Goal: Task Accomplishment & Management: Complete application form

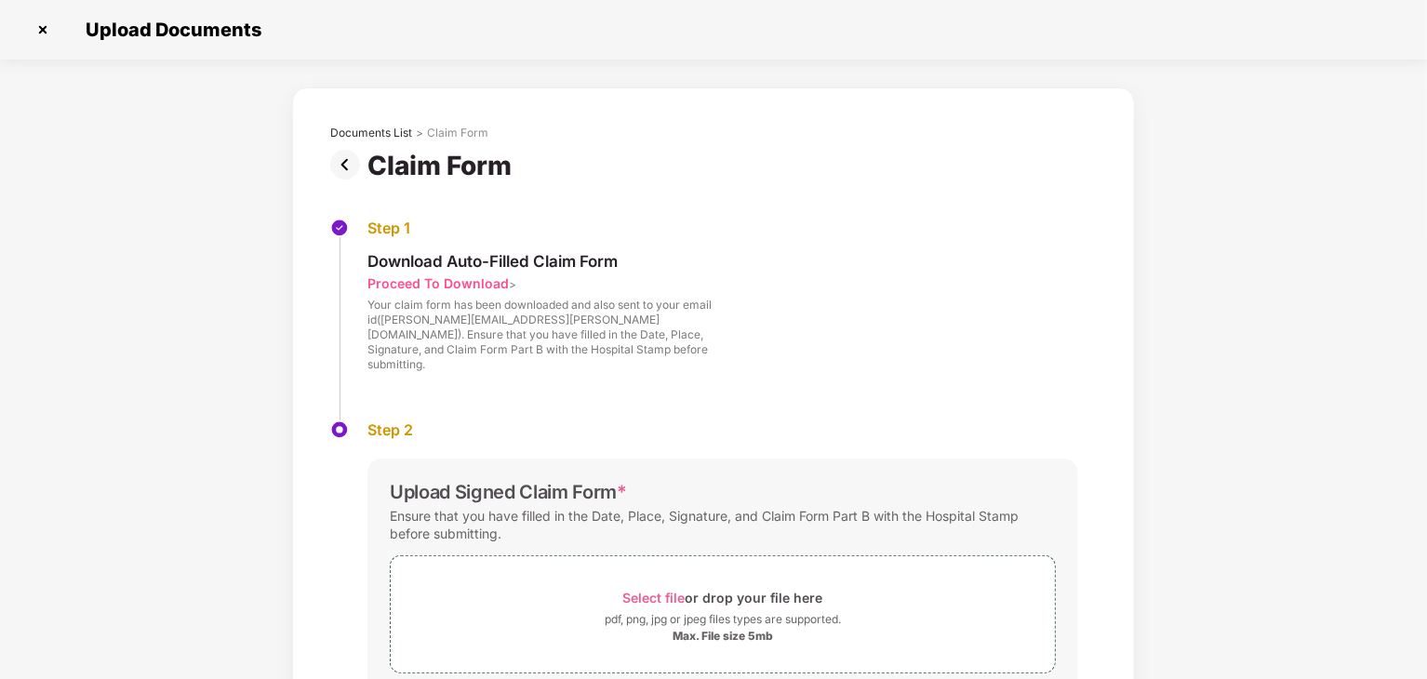
scroll to position [104, 0]
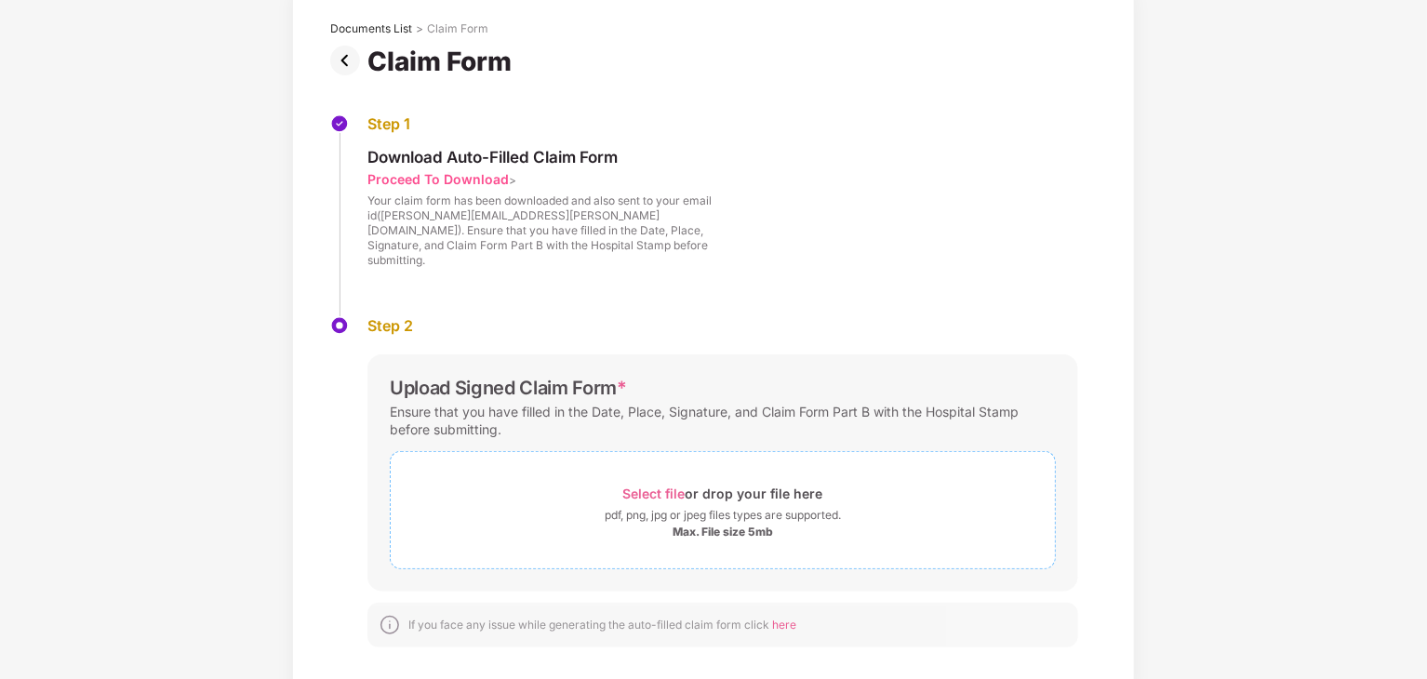
click at [704, 481] on div "Select file or drop your file here" at bounding box center [723, 493] width 200 height 25
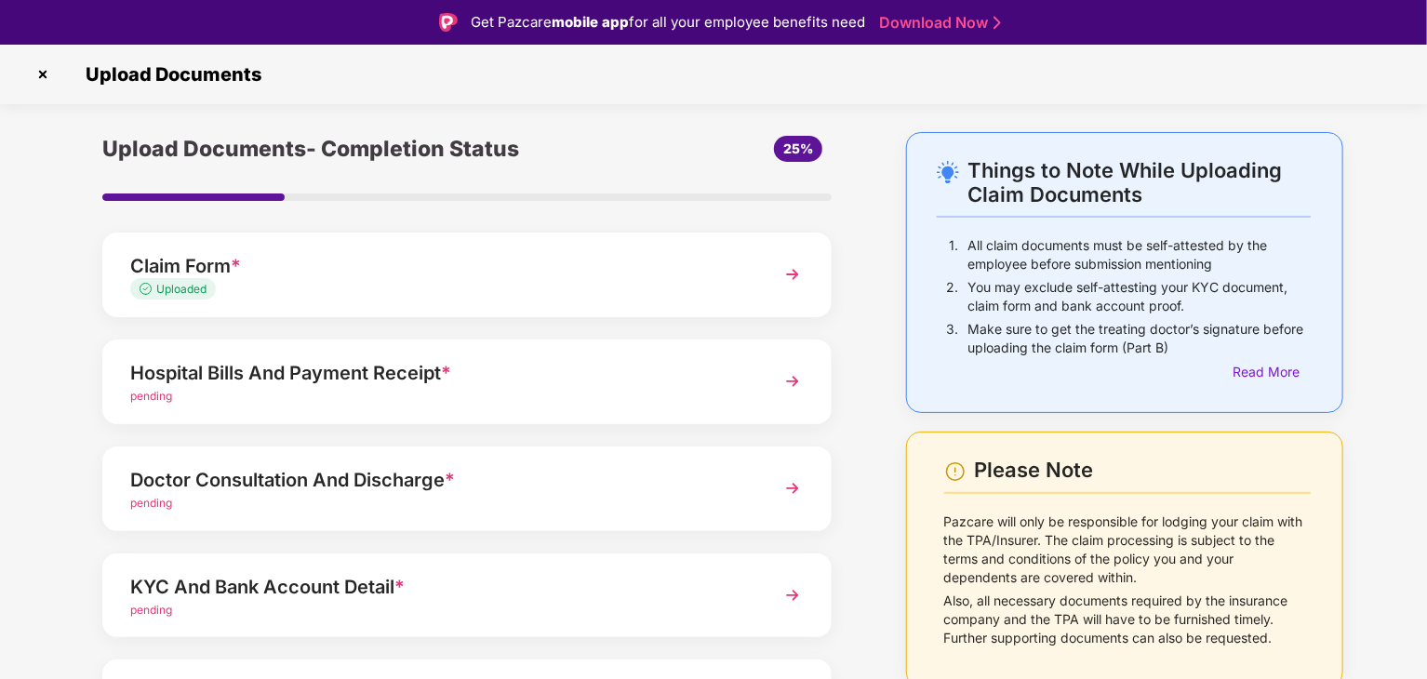
click at [792, 380] on img at bounding box center [792, 381] width 33 height 33
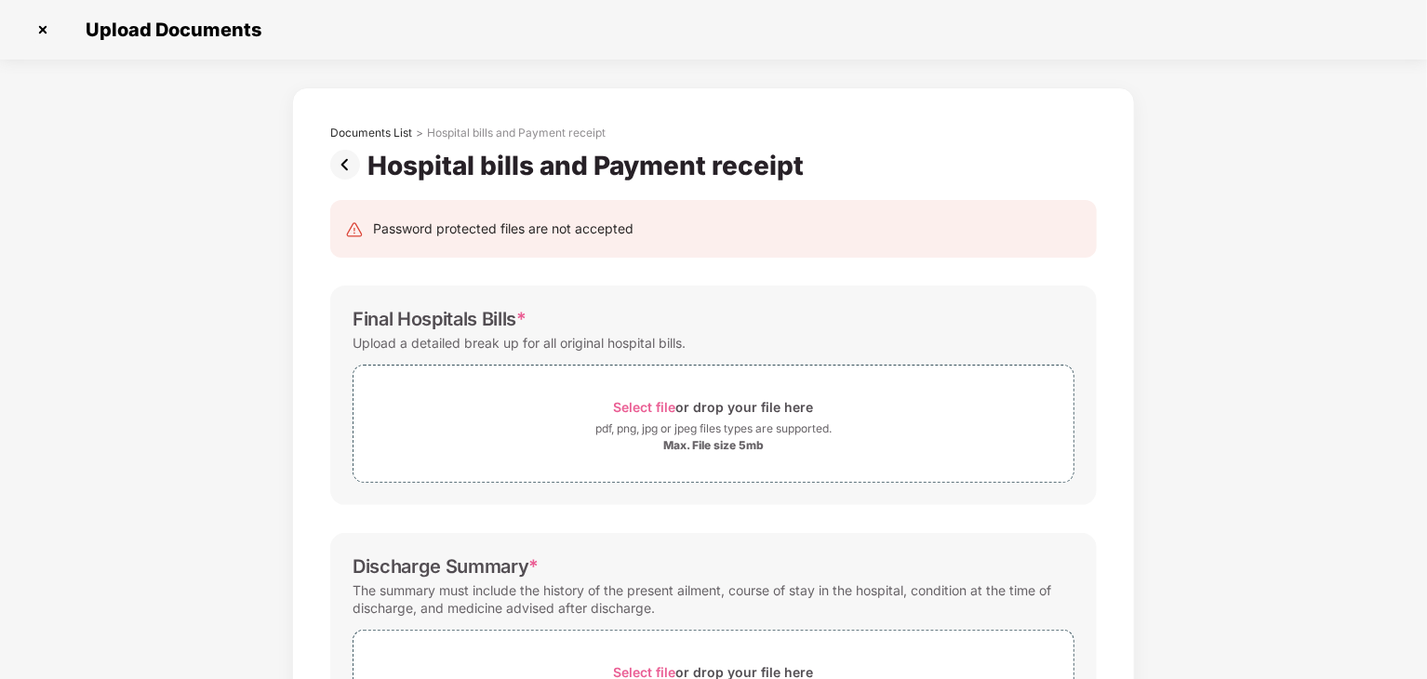
click at [344, 163] on img at bounding box center [348, 165] width 37 height 30
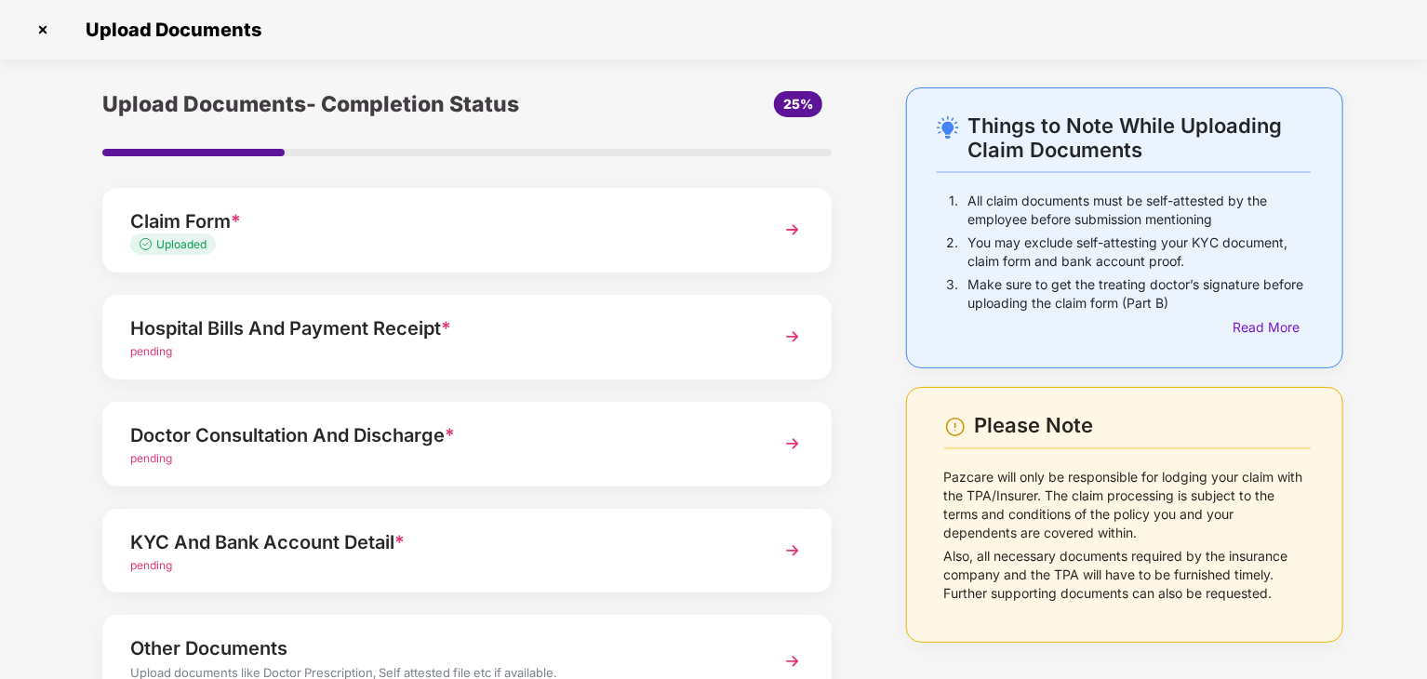
click at [392, 443] on div "Doctor Consultation And Discharge *" at bounding box center [438, 435] width 617 height 30
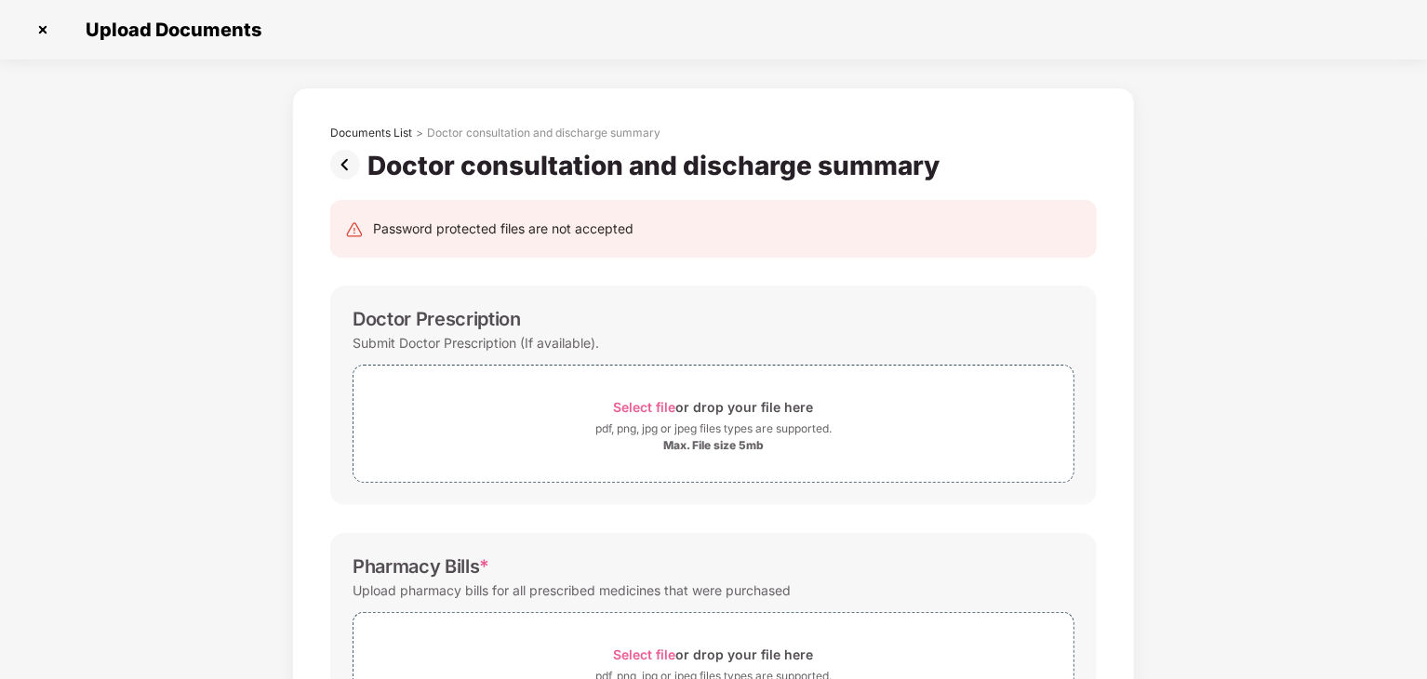
click at [346, 165] on img at bounding box center [348, 165] width 37 height 30
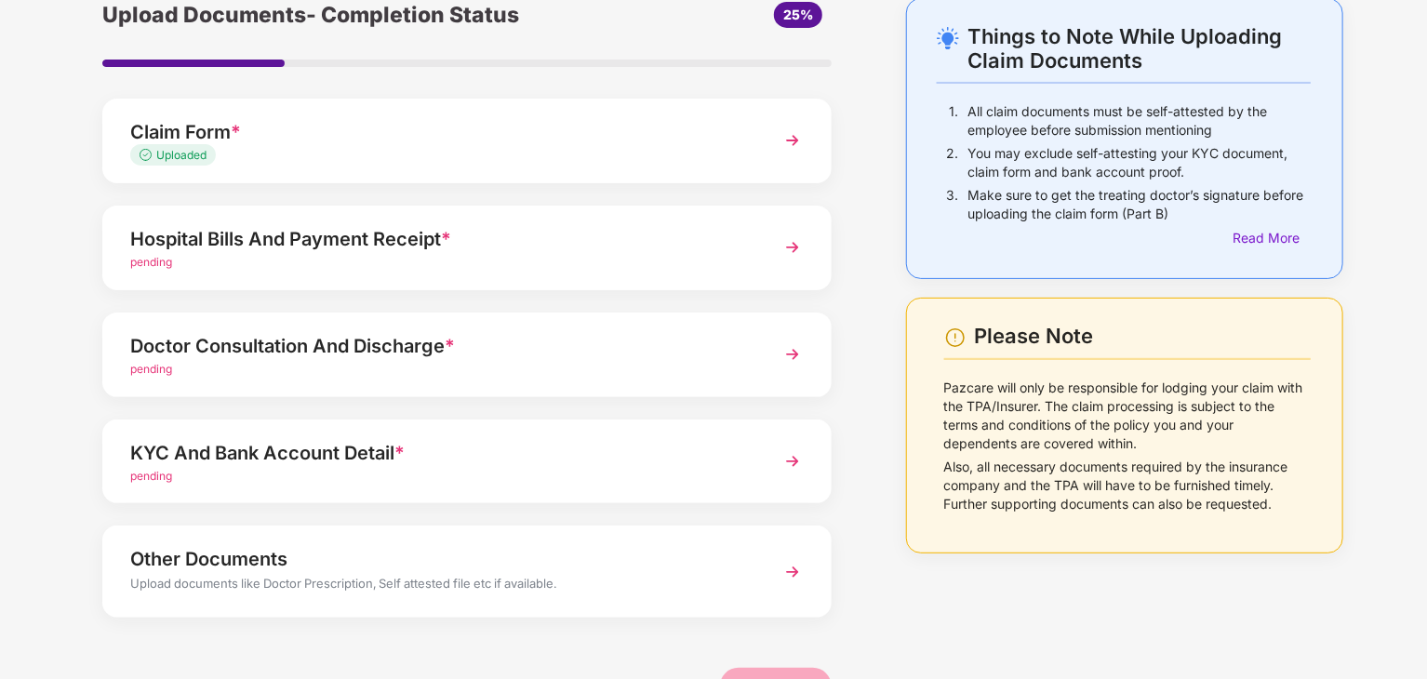
scroll to position [89, 0]
click at [458, 573] on div "Other Documents" at bounding box center [438, 559] width 617 height 30
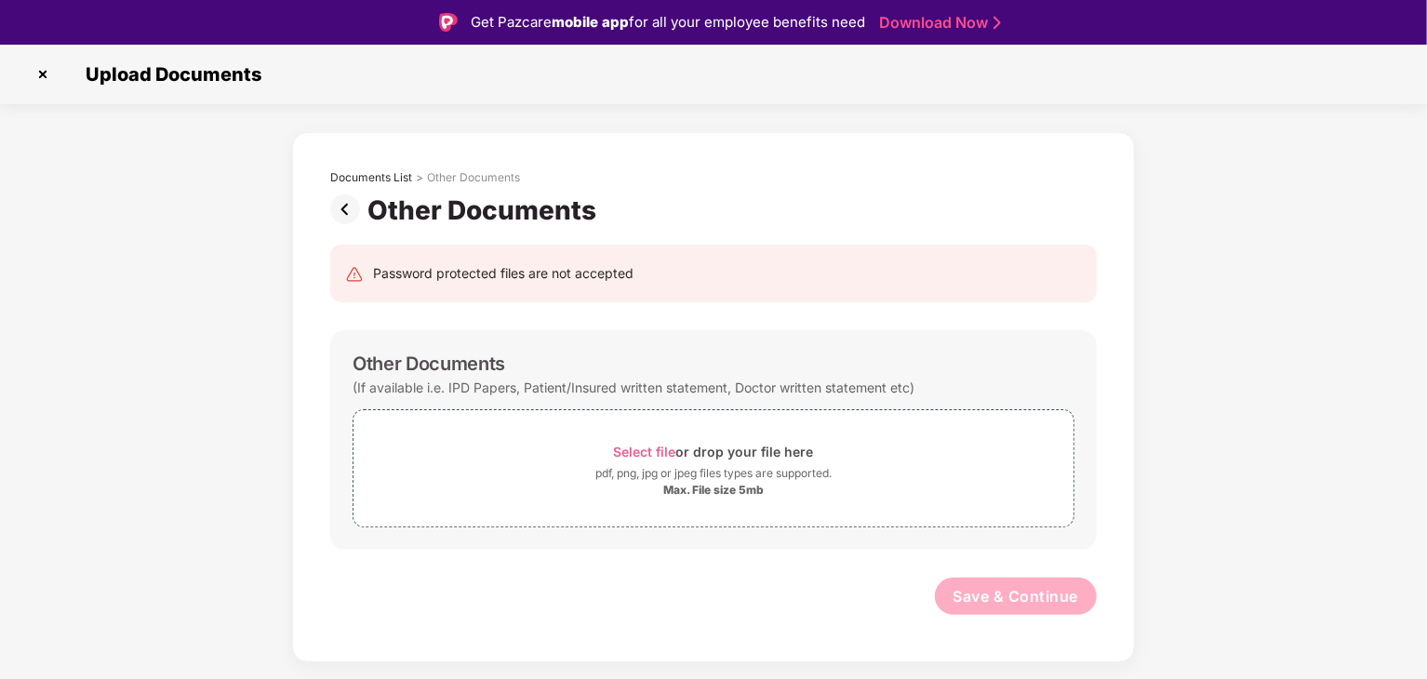
click at [346, 213] on img at bounding box center [348, 209] width 37 height 30
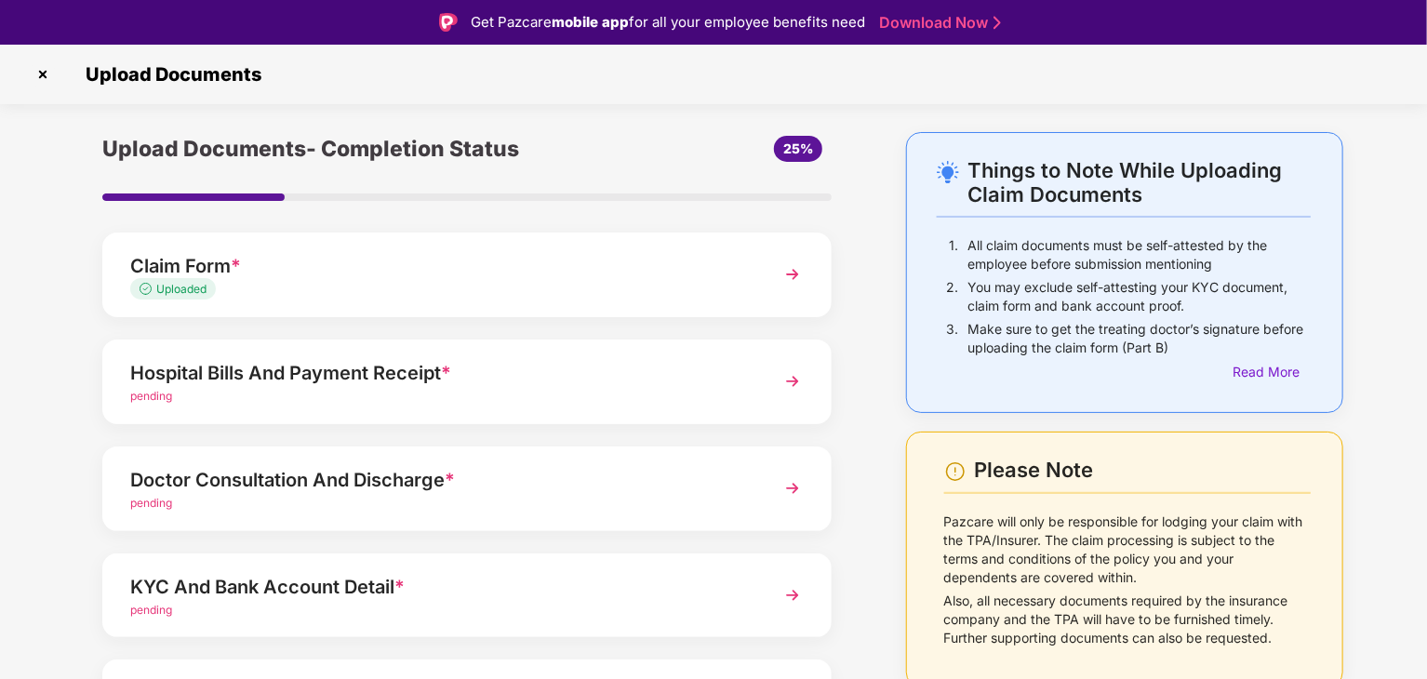
click at [466, 373] on div "Hospital Bills And Payment Receipt *" at bounding box center [438, 373] width 617 height 30
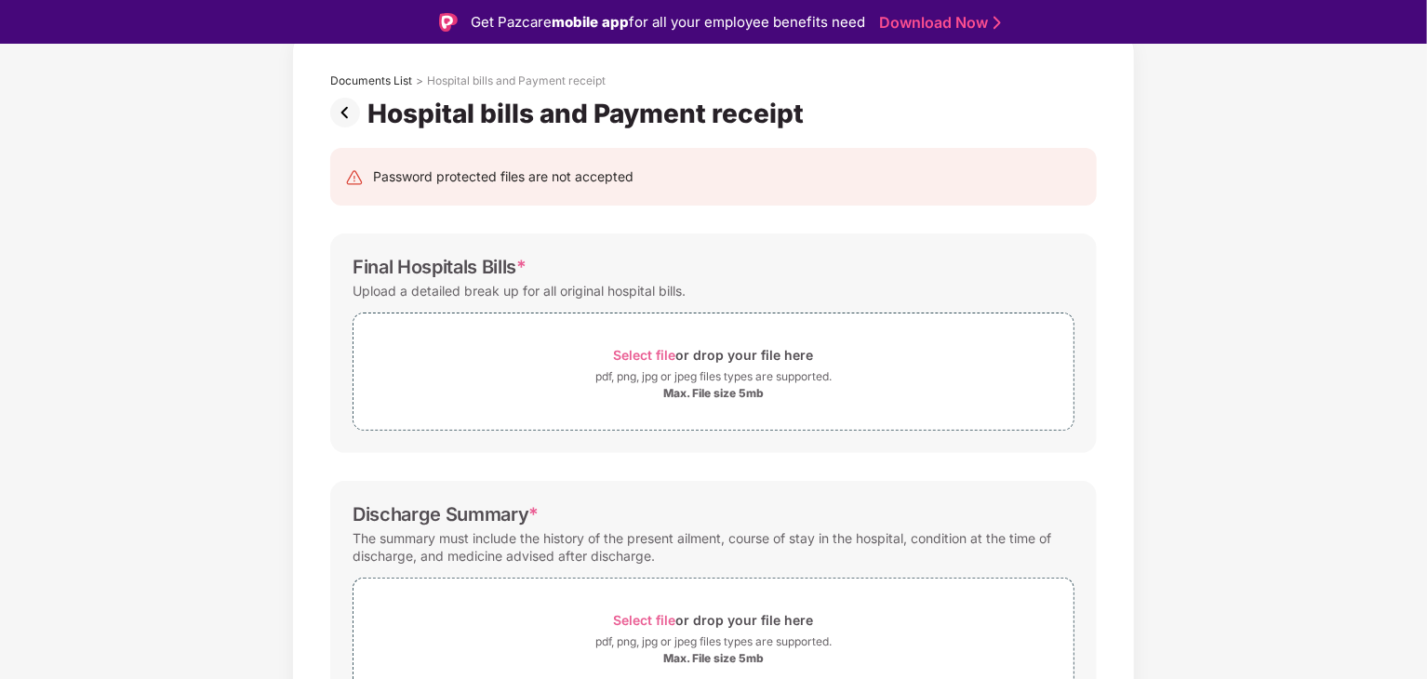
scroll to position [97, 0]
click at [658, 352] on span "Select file" at bounding box center [645, 355] width 62 height 16
click at [854, 392] on div "Max. File size 5mb" at bounding box center [713, 393] width 720 height 15
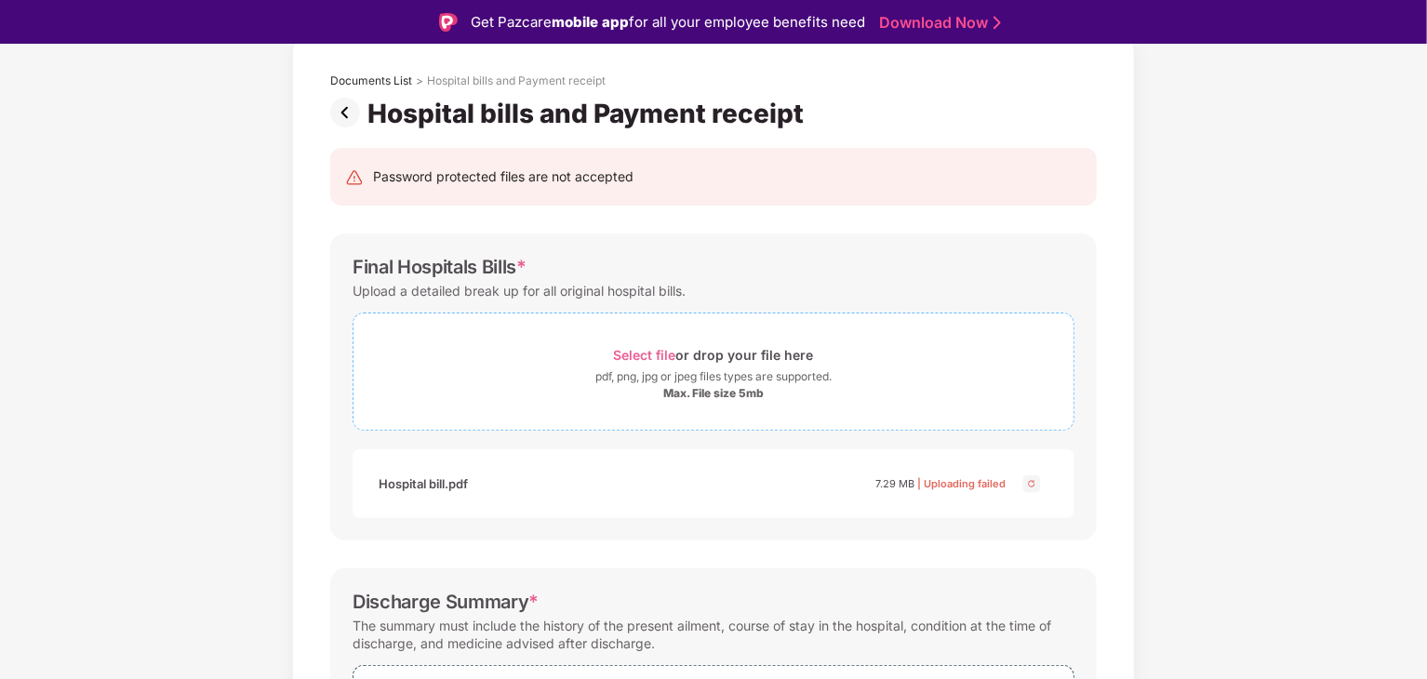
click at [951, 358] on div "Select file or drop your file here" at bounding box center [713, 354] width 720 height 25
click at [692, 410] on span "Select file or drop your file here pdf, png, jpg or jpeg files types are suppor…" at bounding box center [713, 371] width 720 height 88
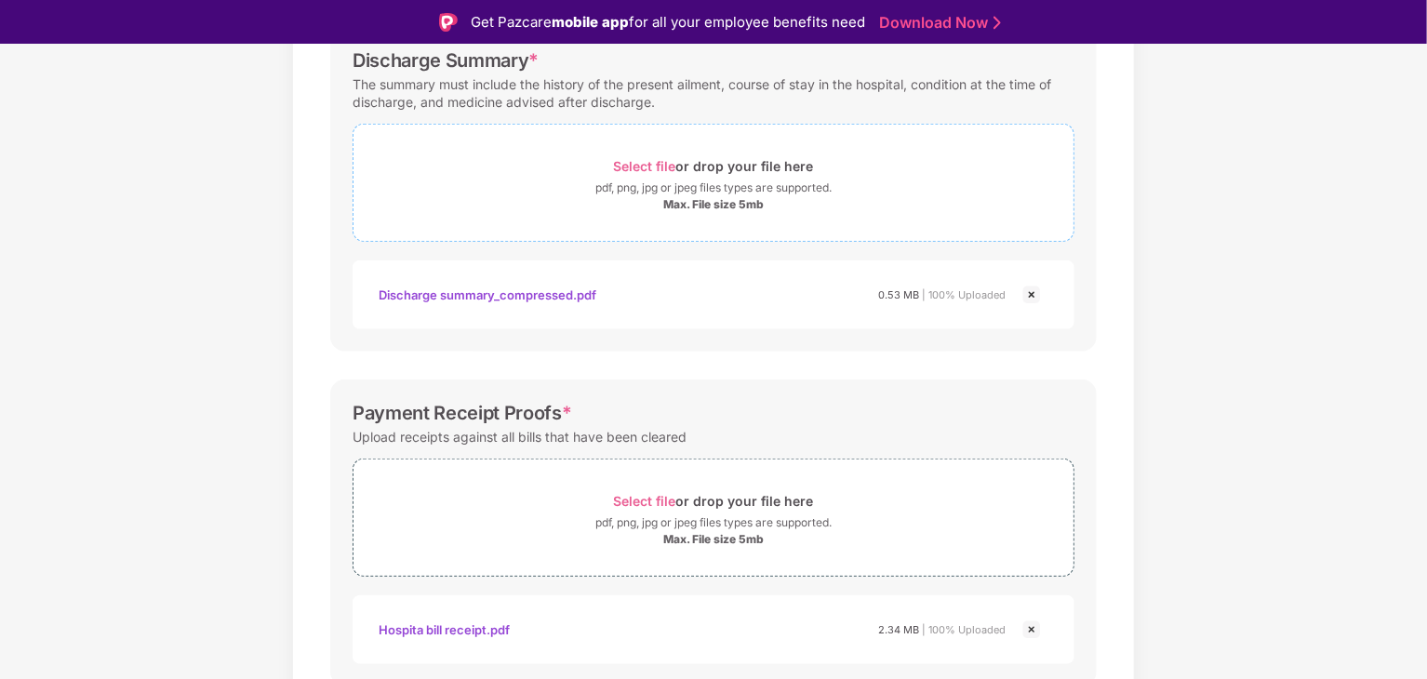
scroll to position [643, 0]
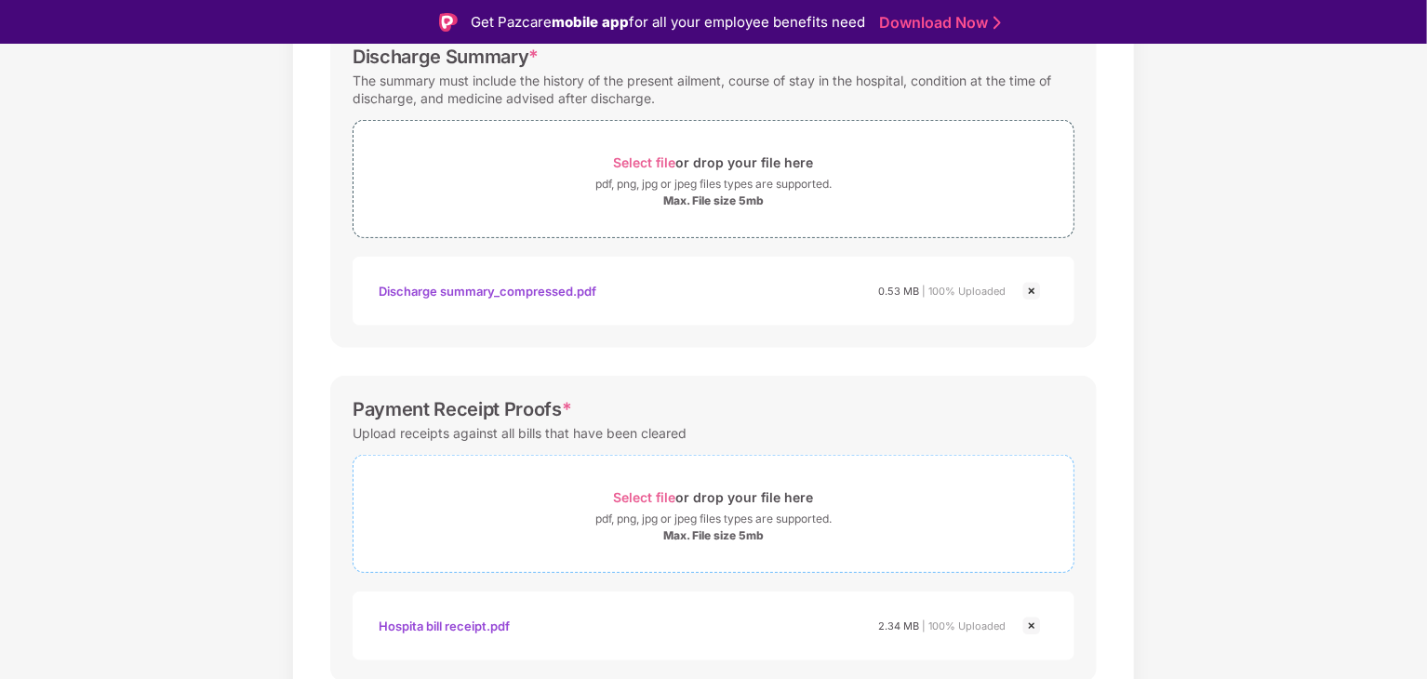
click at [645, 474] on span "Select file or drop your file here pdf, png, jpg or jpeg files types are suppor…" at bounding box center [713, 514] width 720 height 88
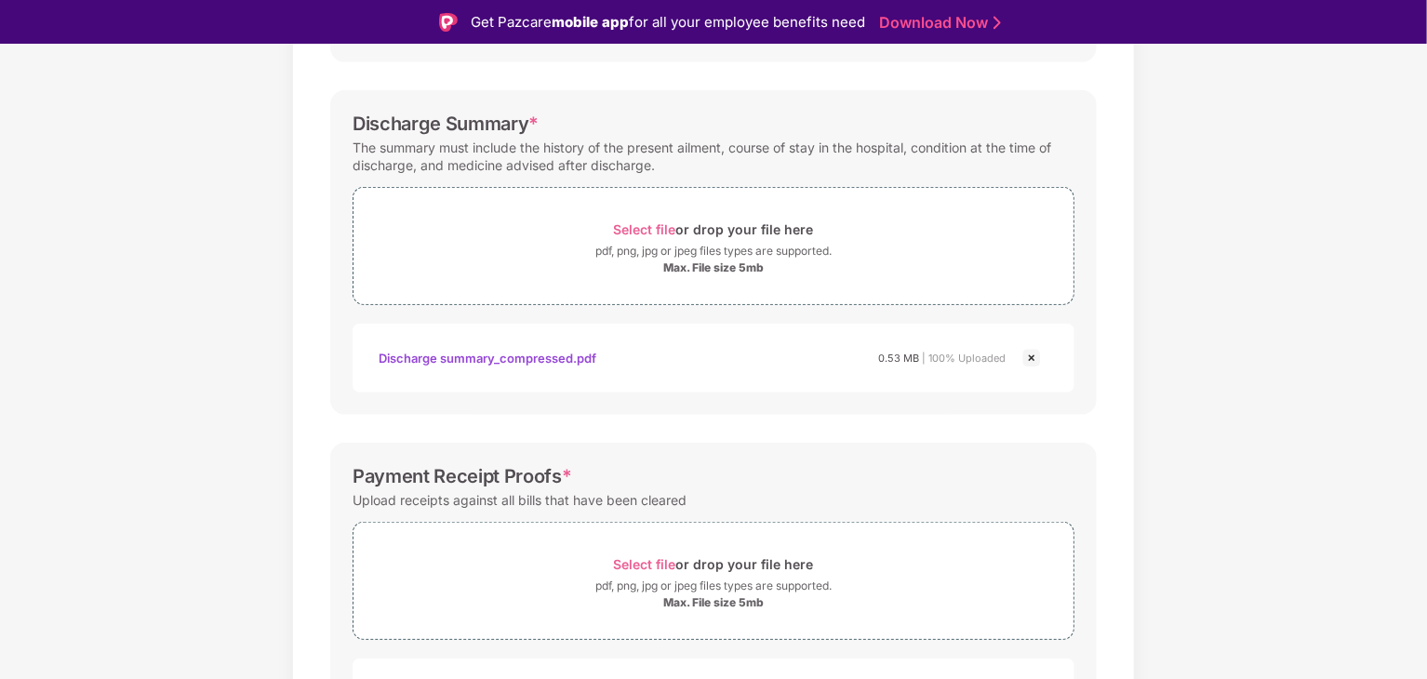
scroll to position [564, 0]
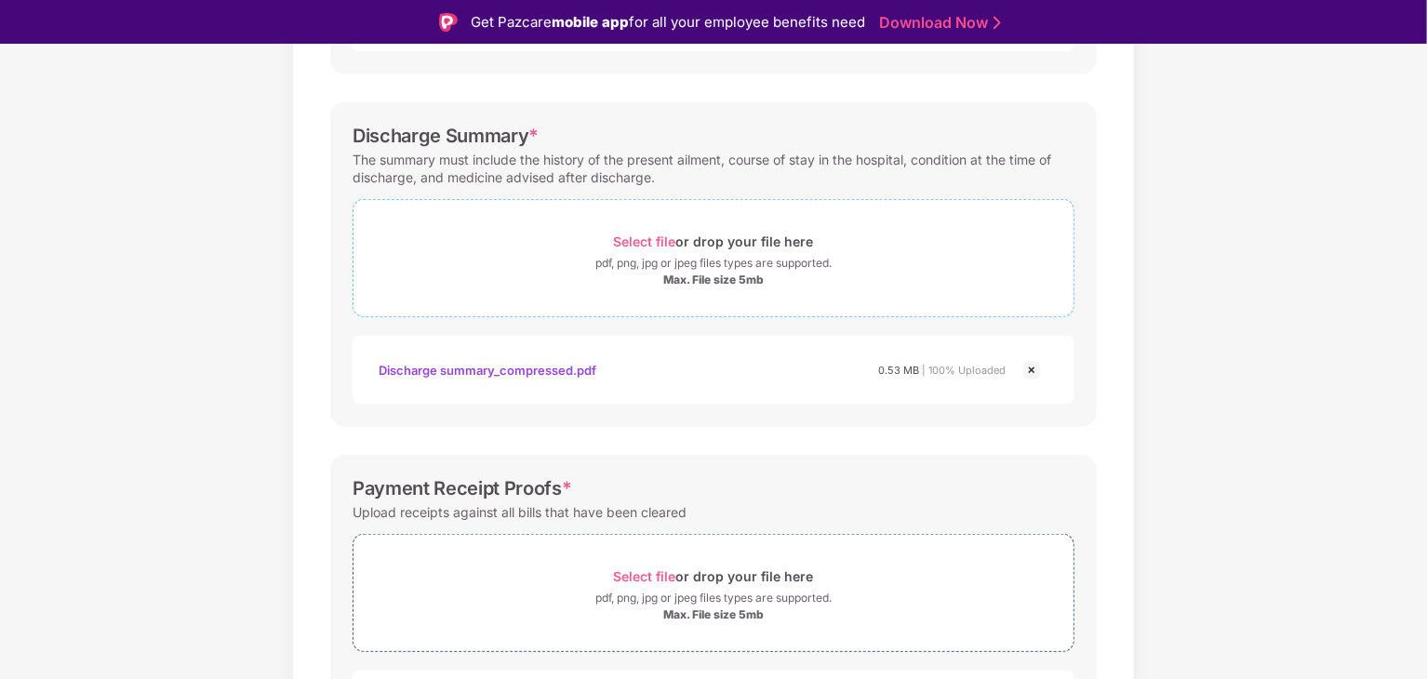
click at [723, 268] on div "pdf, png, jpg or jpeg files types are supported." at bounding box center [713, 263] width 236 height 19
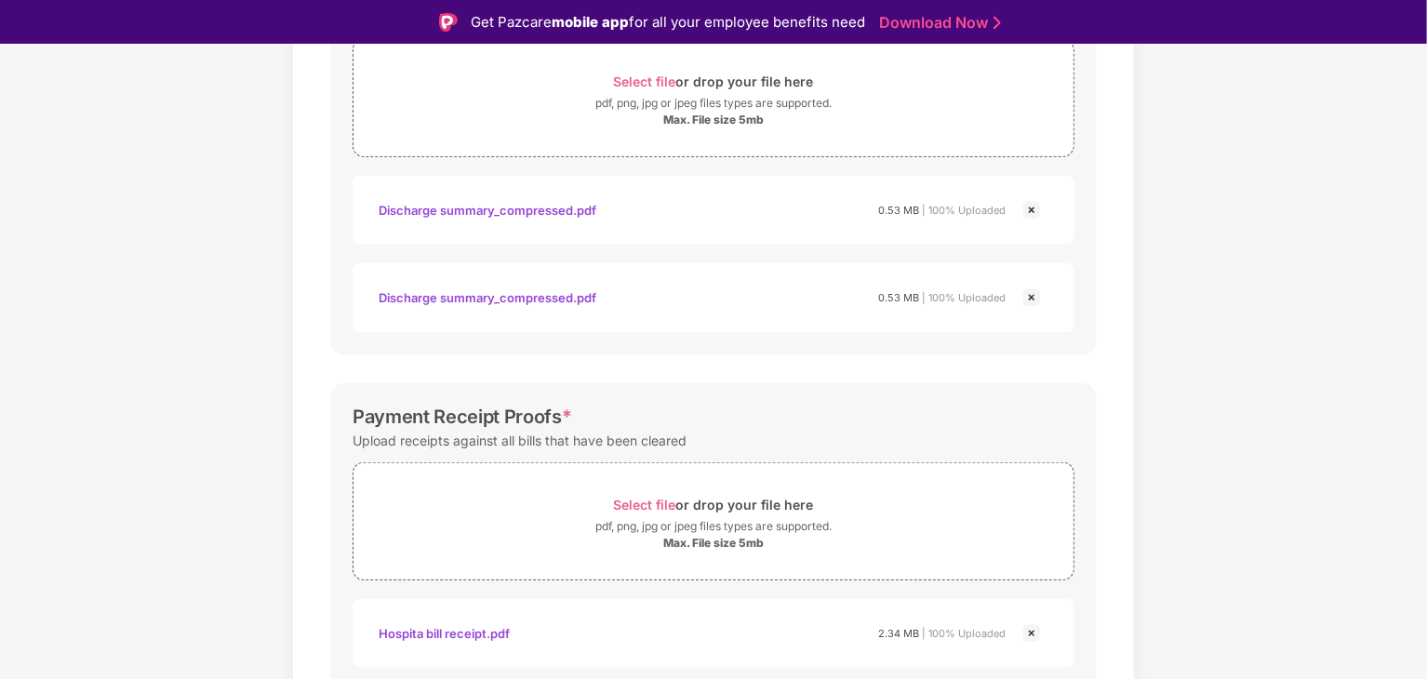
scroll to position [801, 0]
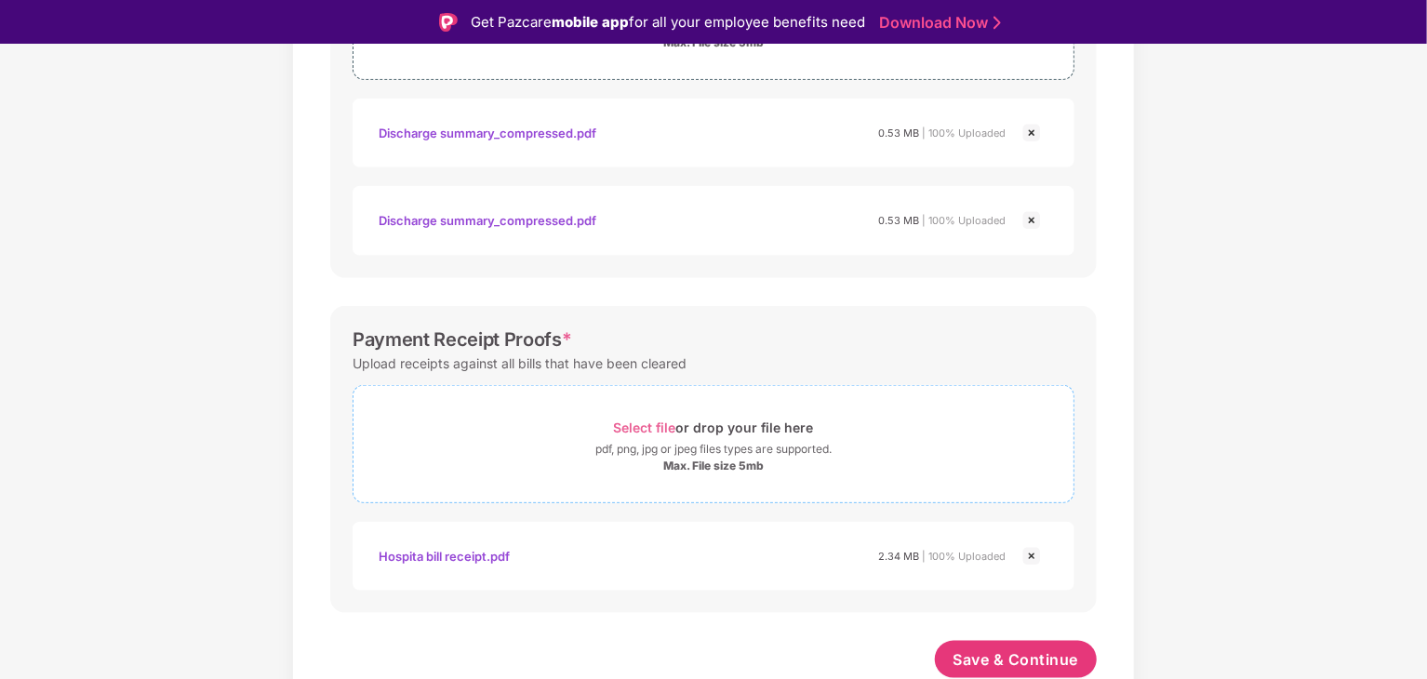
click at [824, 464] on div "Max. File size 5mb" at bounding box center [713, 465] width 720 height 15
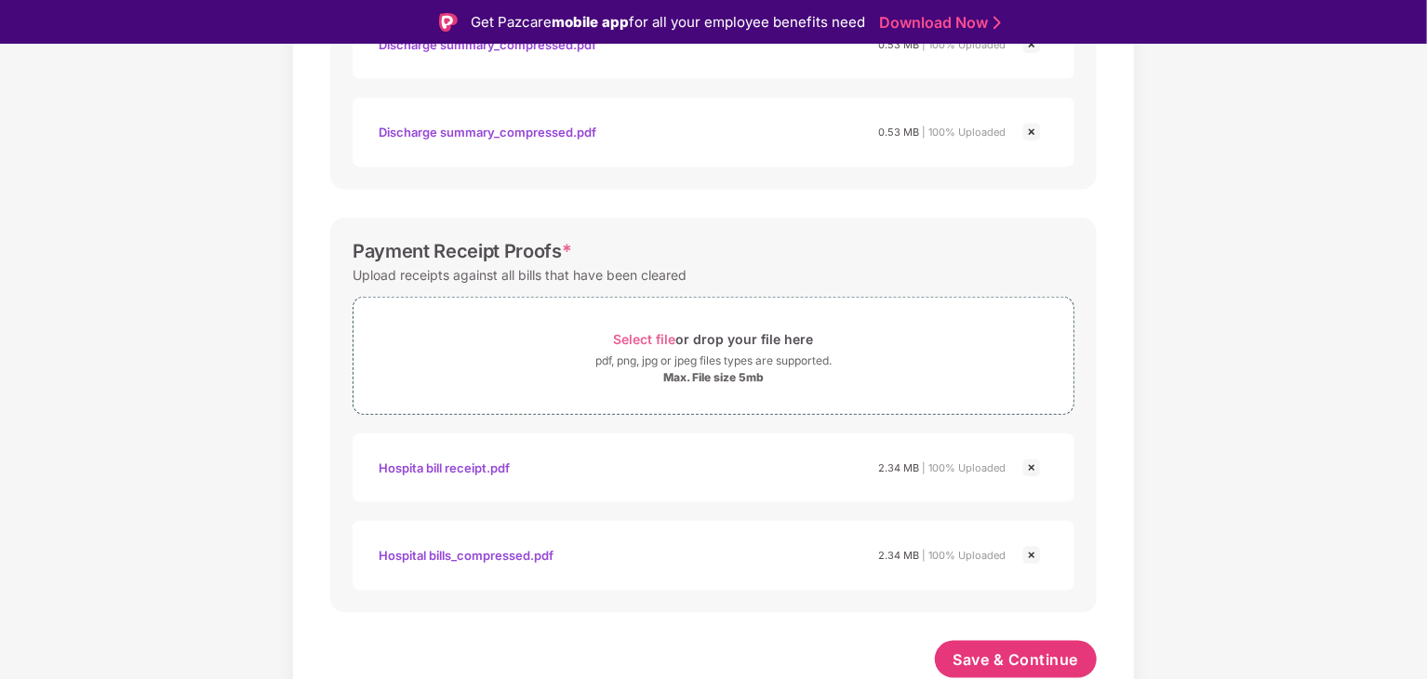
click at [1030, 463] on img at bounding box center [1031, 468] width 22 height 22
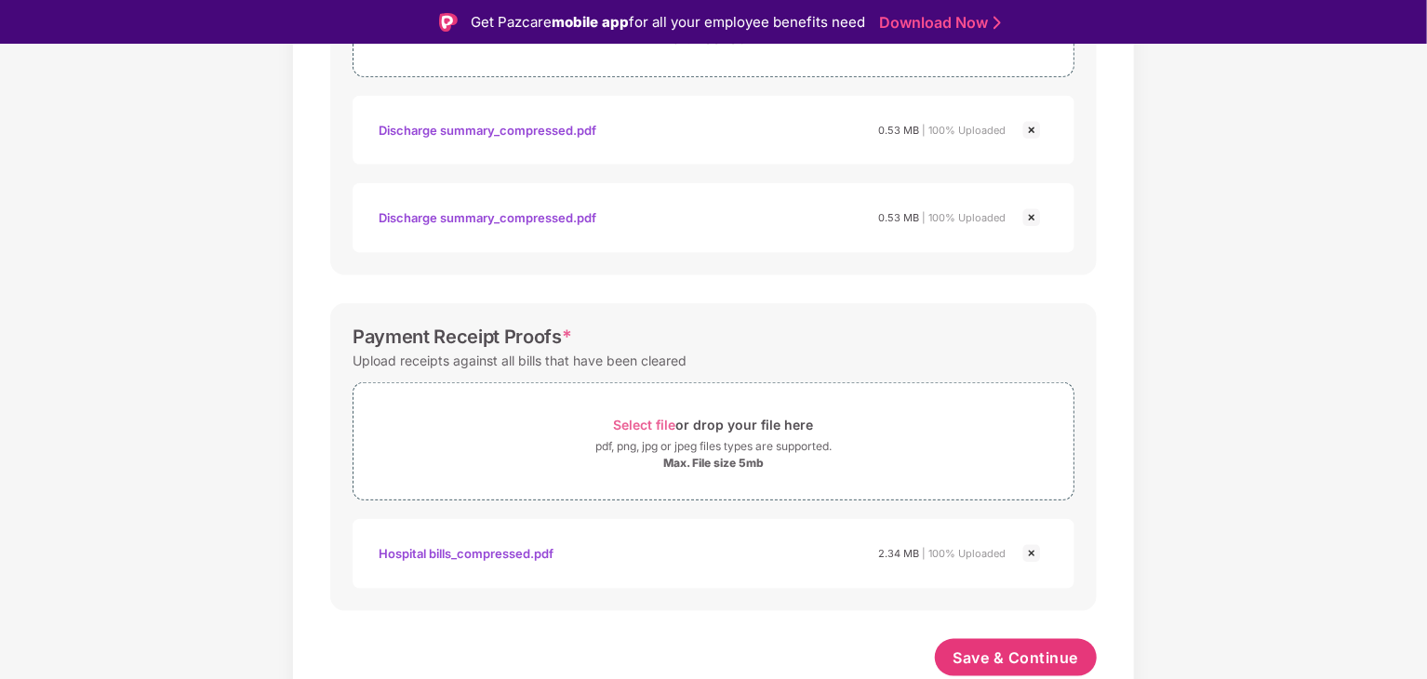
scroll to position [803, 0]
click at [513, 555] on div "Hospital bills_compressed.pdf" at bounding box center [466, 554] width 175 height 32
click at [1154, 306] on div "Documents List > Hospital bills and Payment receipt Hospital bills and Payment …" at bounding box center [713, 26] width 1427 height 1395
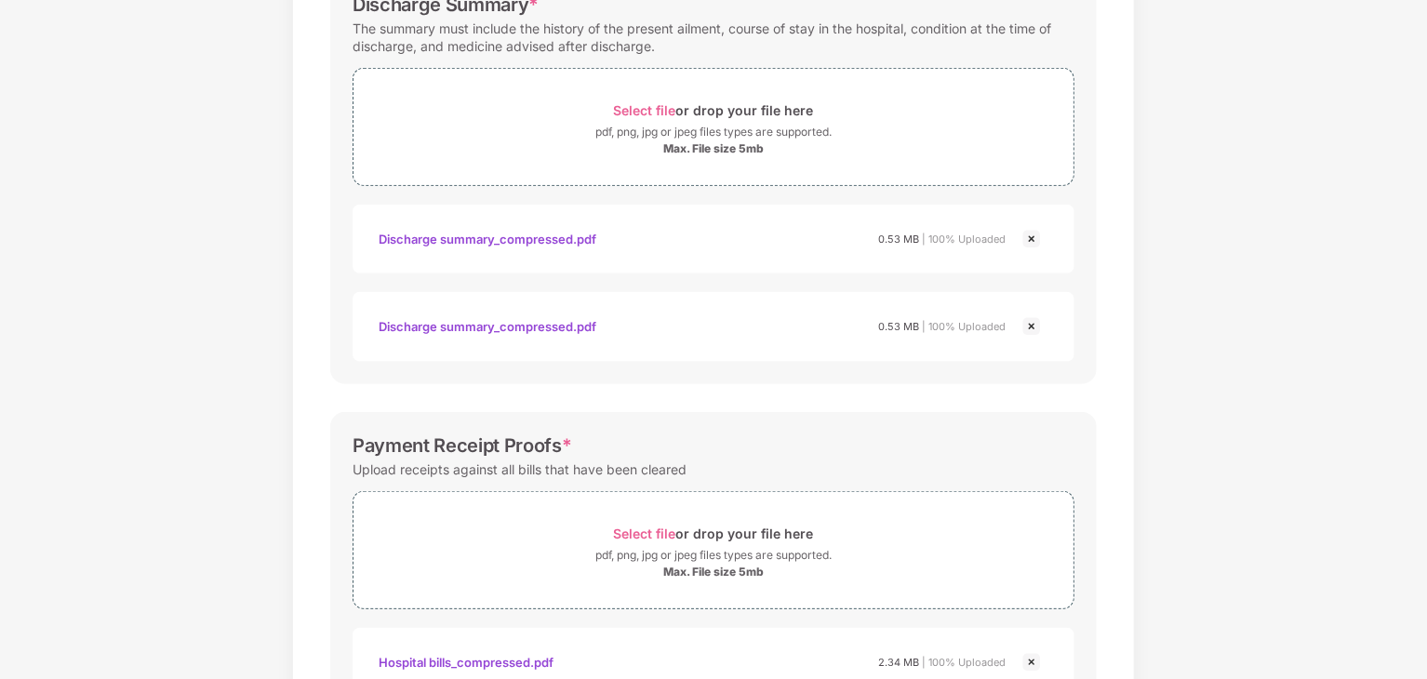
scroll to position [644, 0]
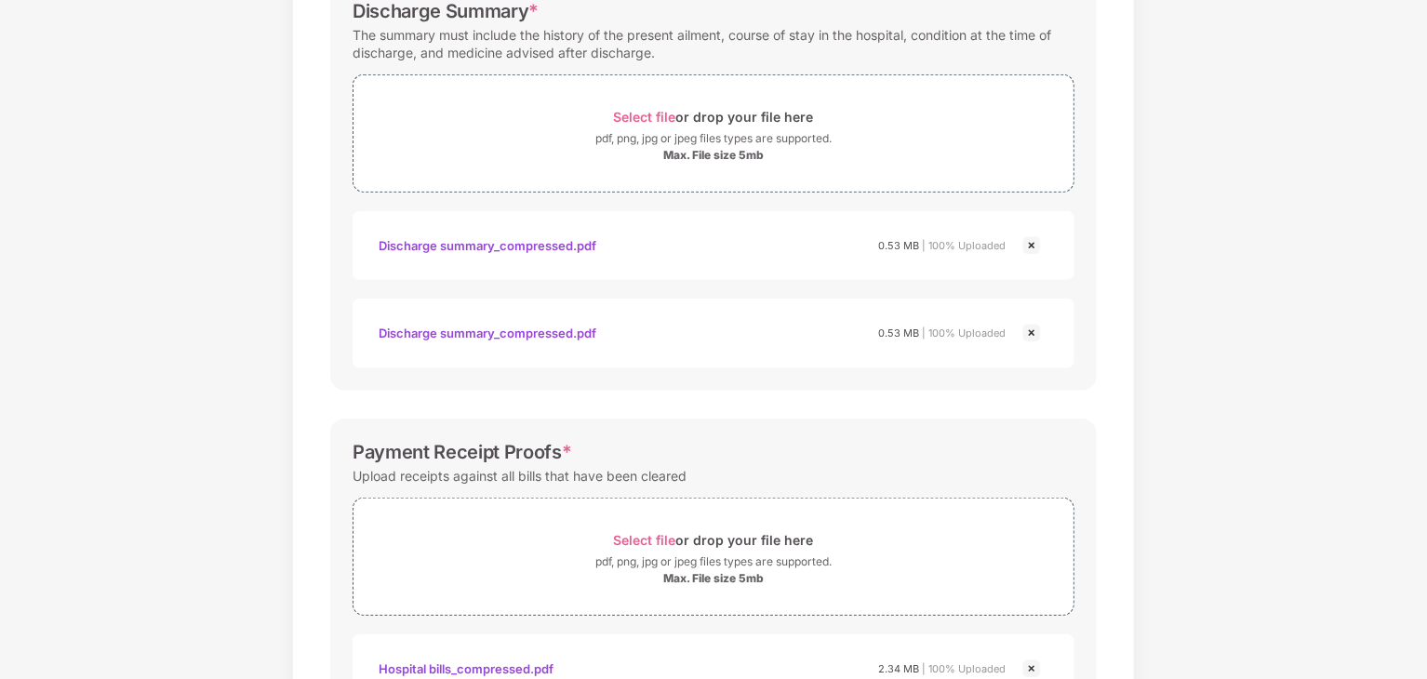
click at [1027, 243] on img at bounding box center [1031, 245] width 22 height 22
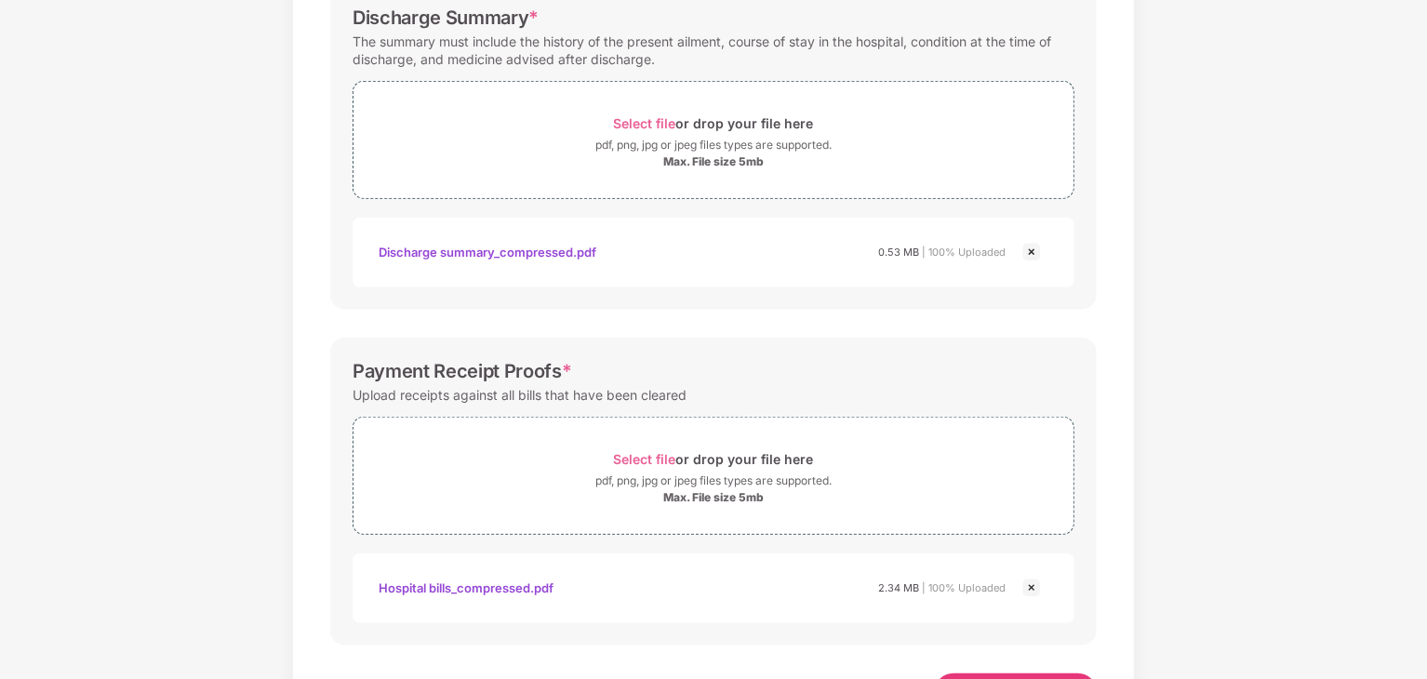
scroll to position [714, 0]
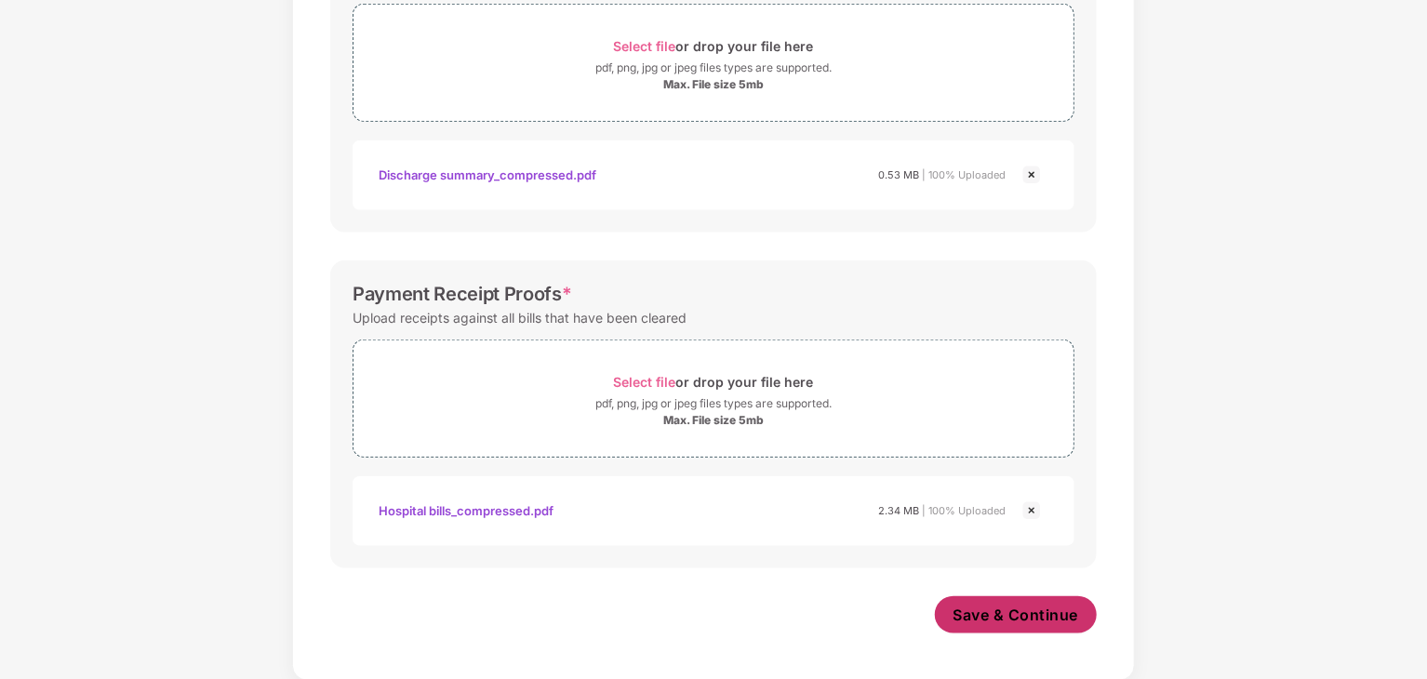
click at [1021, 612] on span "Save & Continue" at bounding box center [1016, 614] width 126 height 20
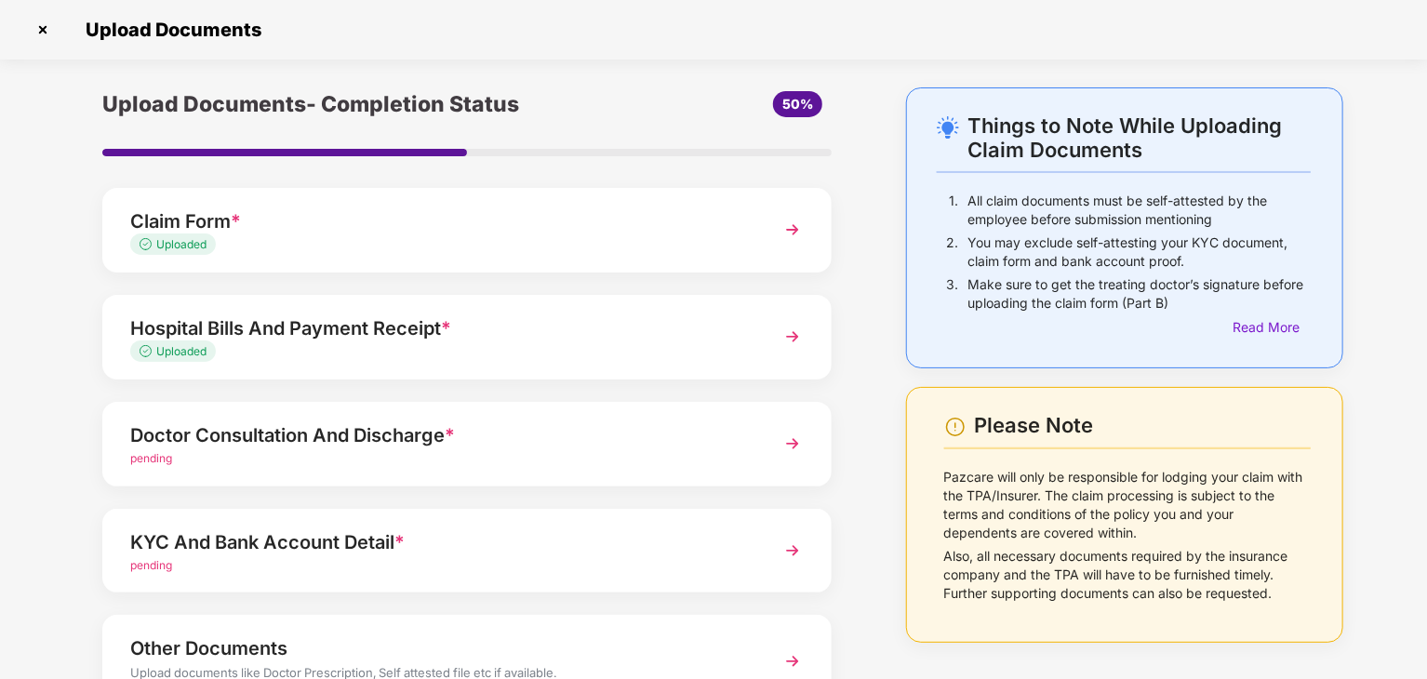
click at [747, 451] on div "Doctor Consultation And Discharge * pending" at bounding box center [466, 444] width 729 height 85
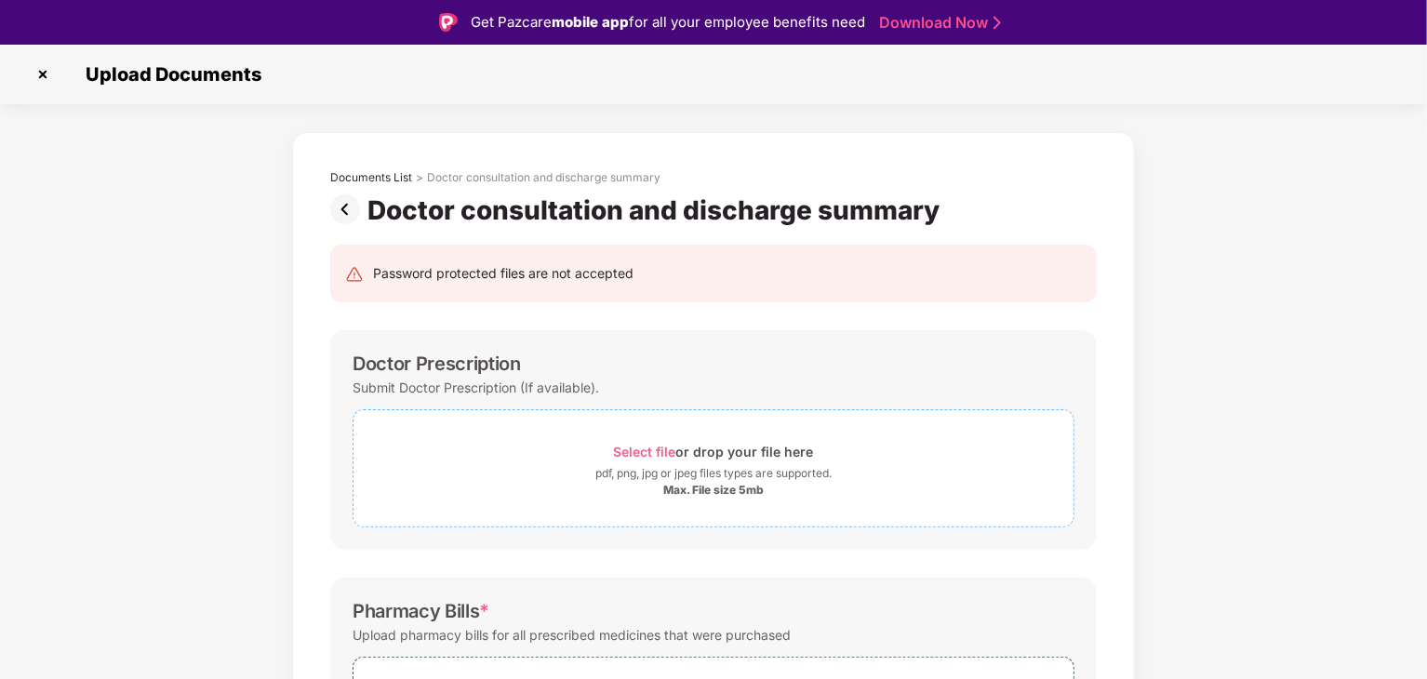
click at [665, 483] on div "Max. File size 5mb" at bounding box center [713, 490] width 100 height 15
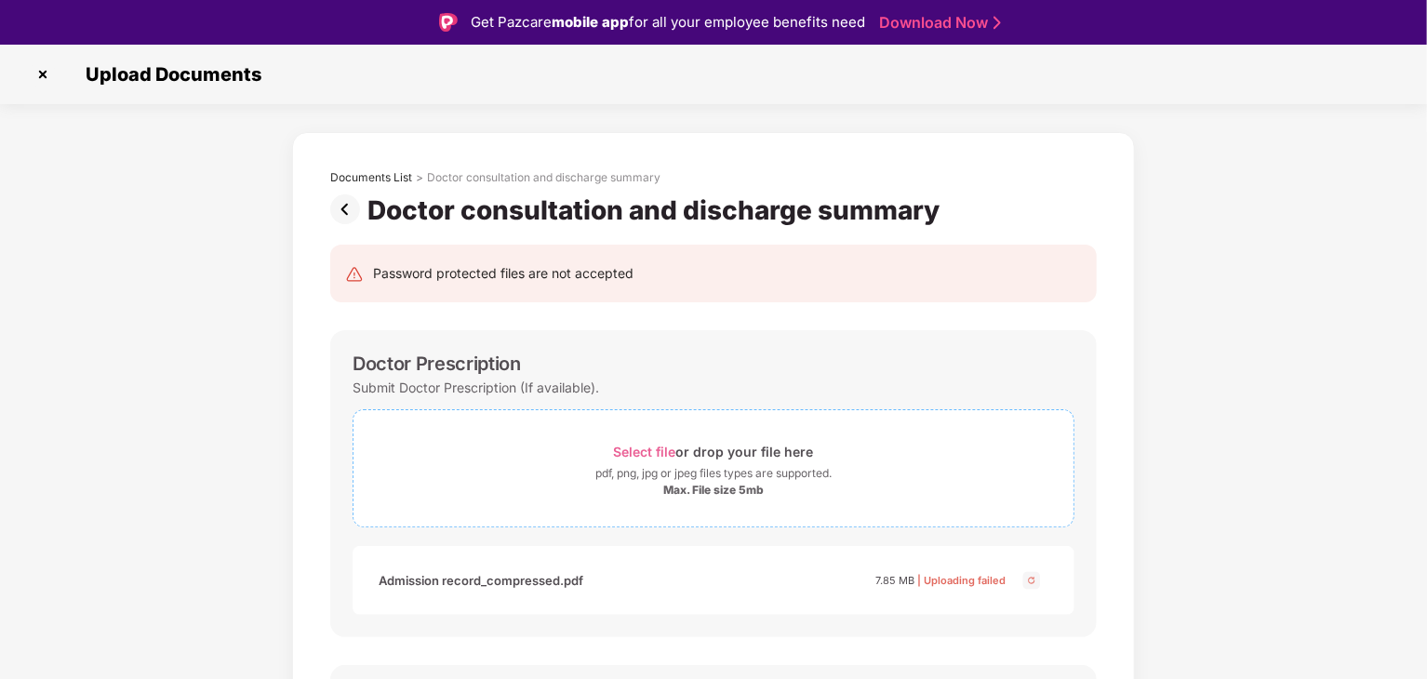
scroll to position [89, 0]
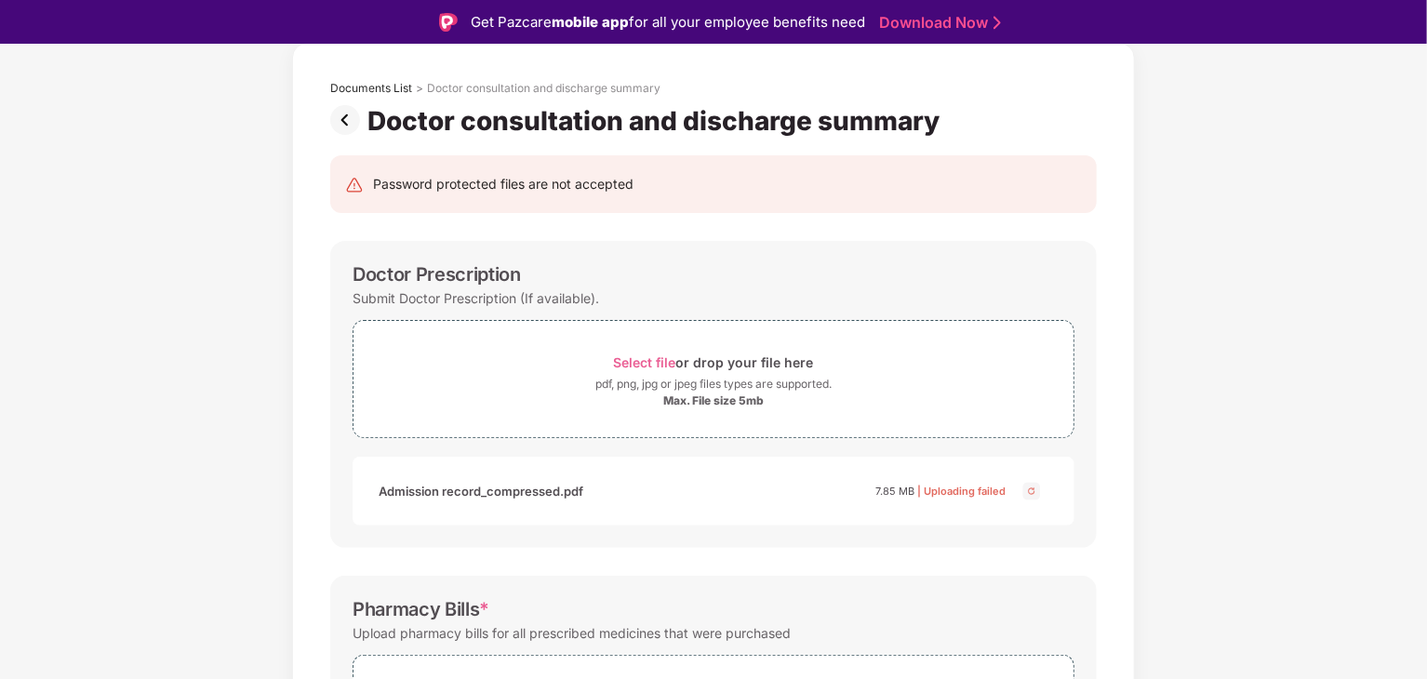
click at [785, 477] on div "Admission record_compressed.pdf 7.85 MB | Uploading failed" at bounding box center [693, 491] width 628 height 32
click at [784, 365] on div "Select file or drop your file here" at bounding box center [714, 362] width 200 height 25
click at [663, 412] on span "Select file or drop your file here pdf, png, jpg or jpeg files types are suppor…" at bounding box center [713, 379] width 720 height 88
click at [774, 403] on div "Max. File size 5mb" at bounding box center [713, 400] width 720 height 15
click at [660, 354] on span "Select file" at bounding box center [645, 362] width 62 height 16
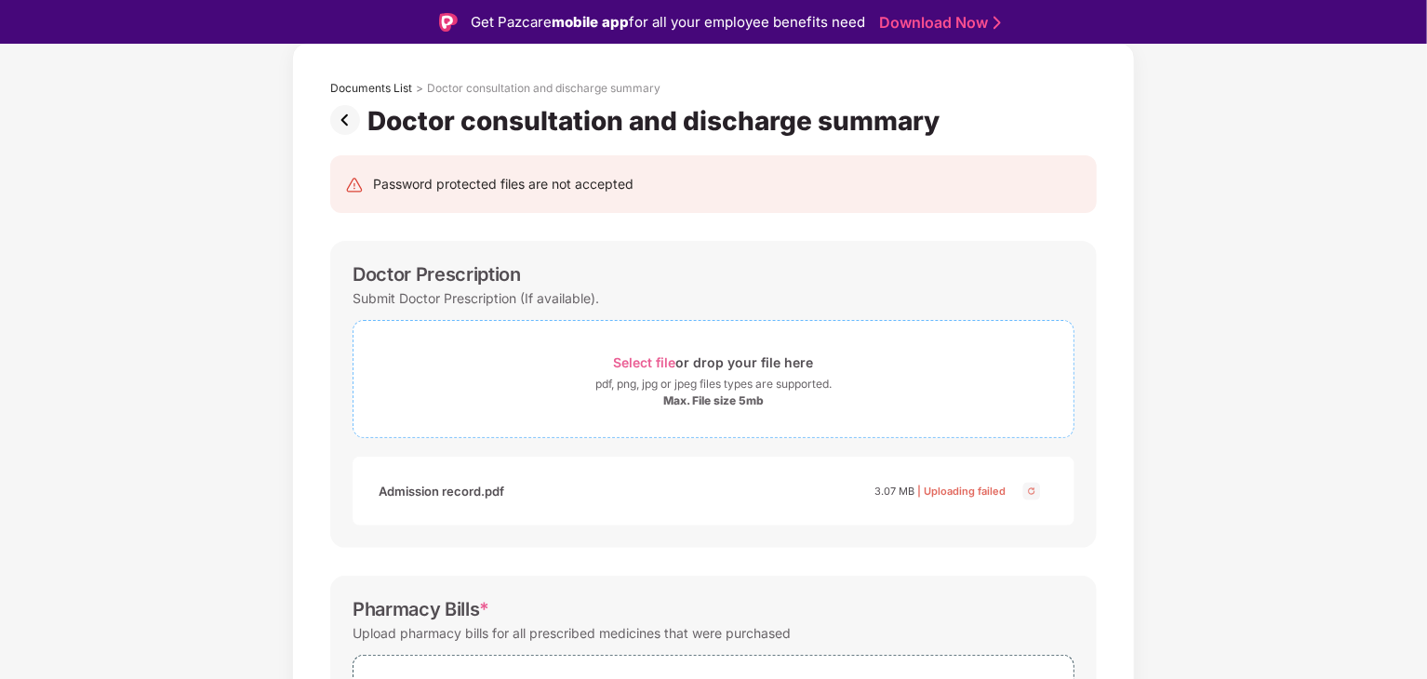
click at [804, 369] on div "Select file or drop your file here" at bounding box center [714, 362] width 200 height 25
click at [802, 373] on div "Select file or drop your file here" at bounding box center [714, 362] width 200 height 25
click at [1374, 580] on span at bounding box center [1377, 588] width 13 height 16
click at [661, 368] on span "Select file" at bounding box center [645, 362] width 62 height 16
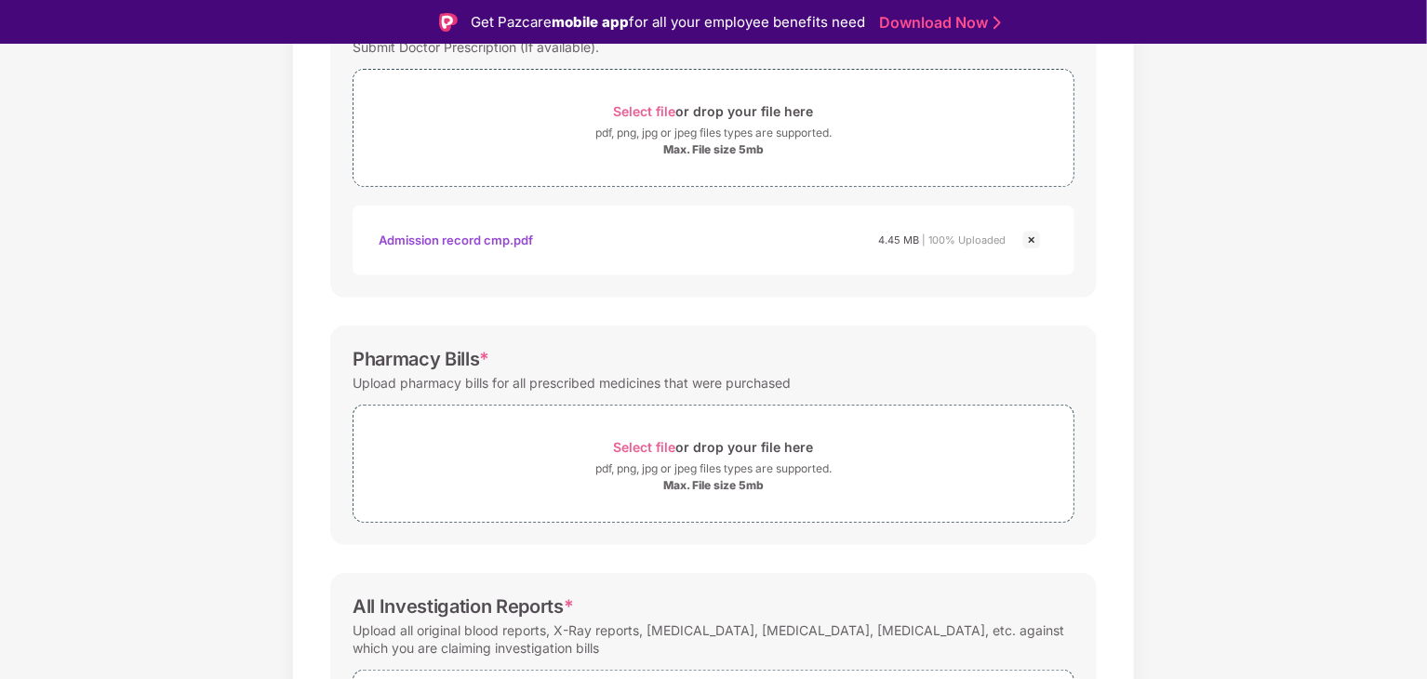
scroll to position [342, 0]
click at [653, 445] on span "Select file" at bounding box center [645, 445] width 62 height 16
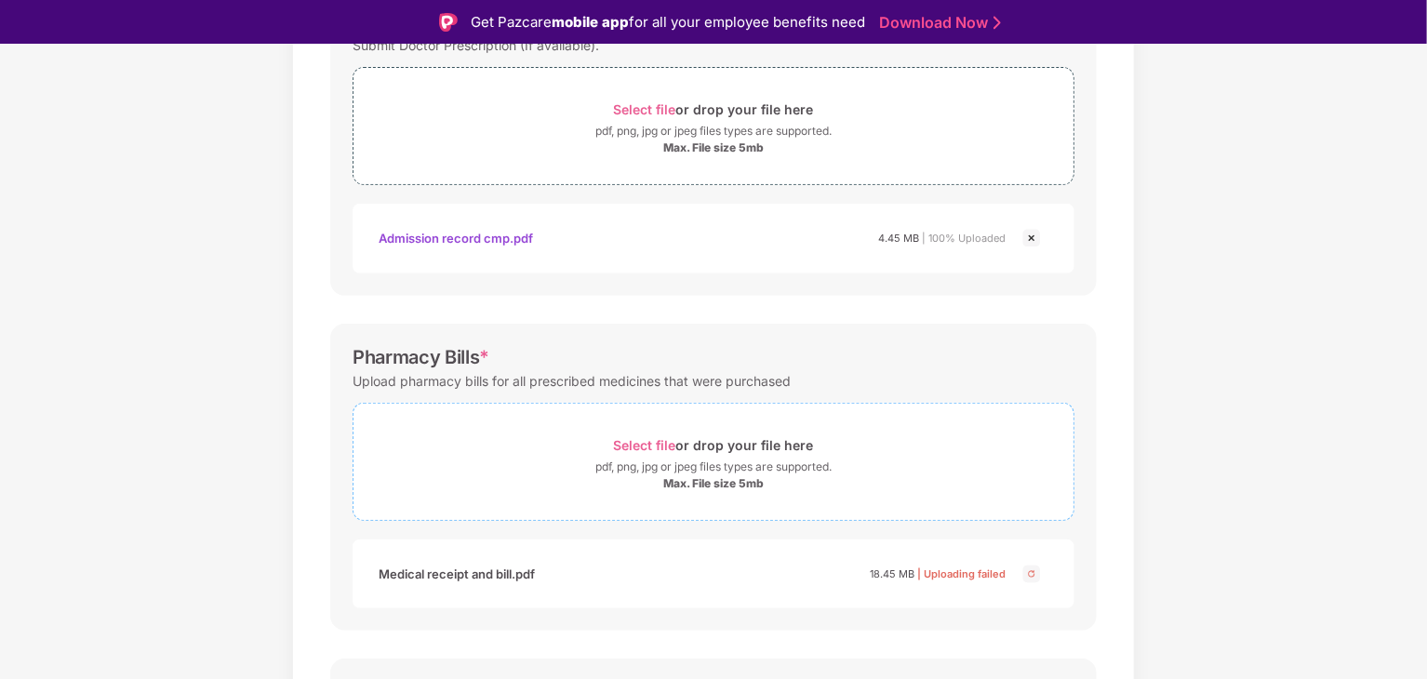
click at [766, 454] on div "Select file or drop your file here" at bounding box center [714, 444] width 200 height 25
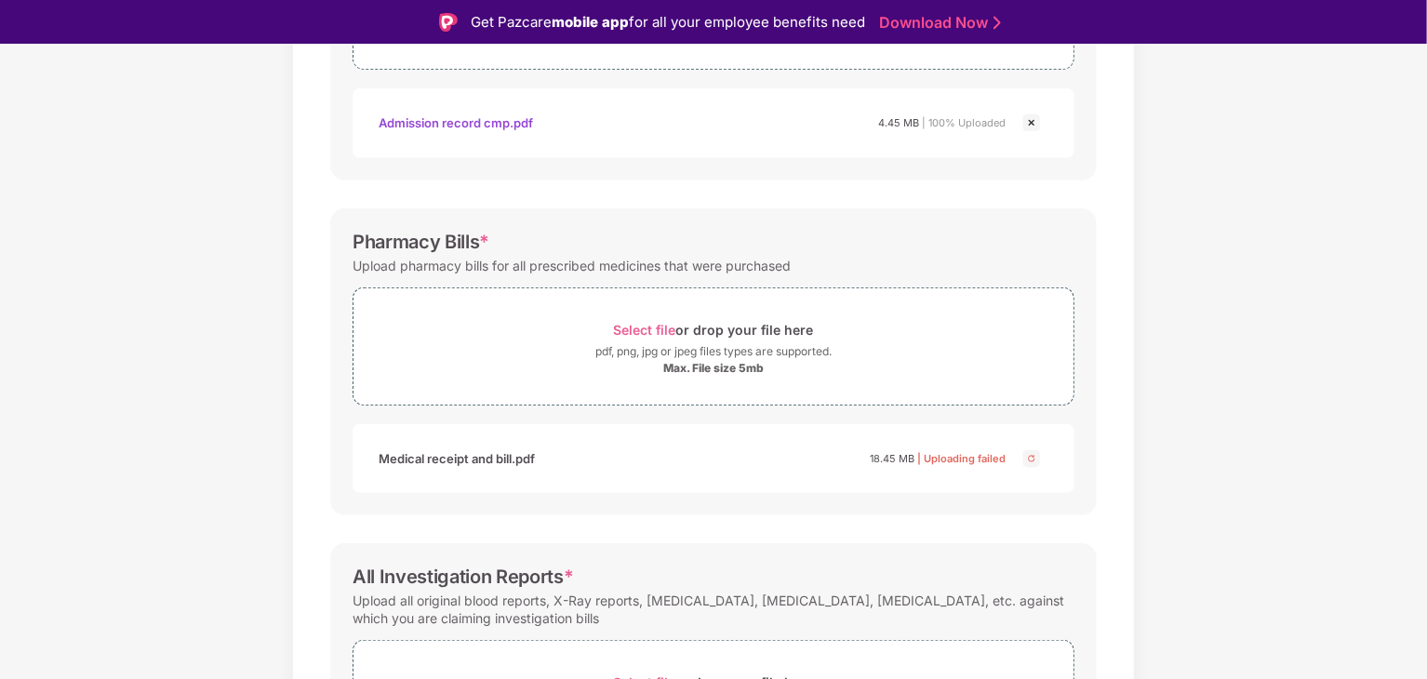
scroll to position [458, 0]
click at [722, 327] on div "Select file or drop your file here" at bounding box center [714, 329] width 200 height 25
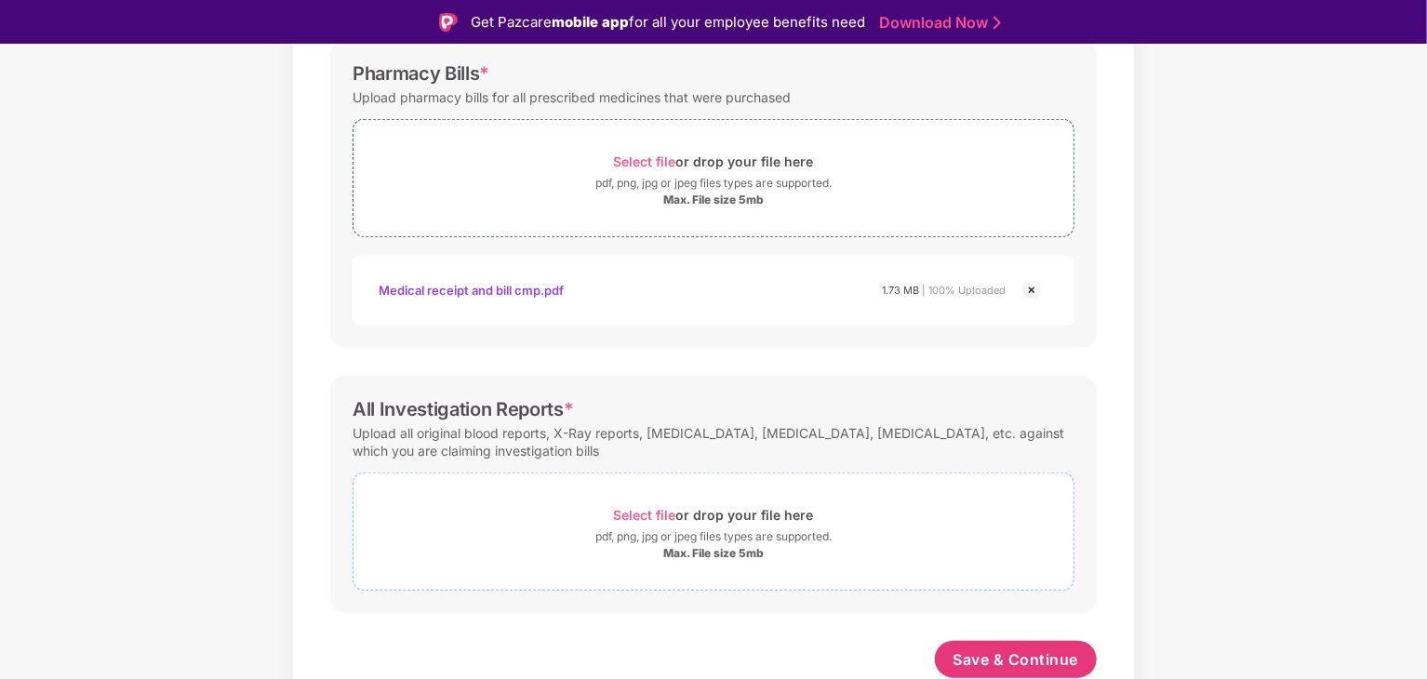
scroll to position [45, 0]
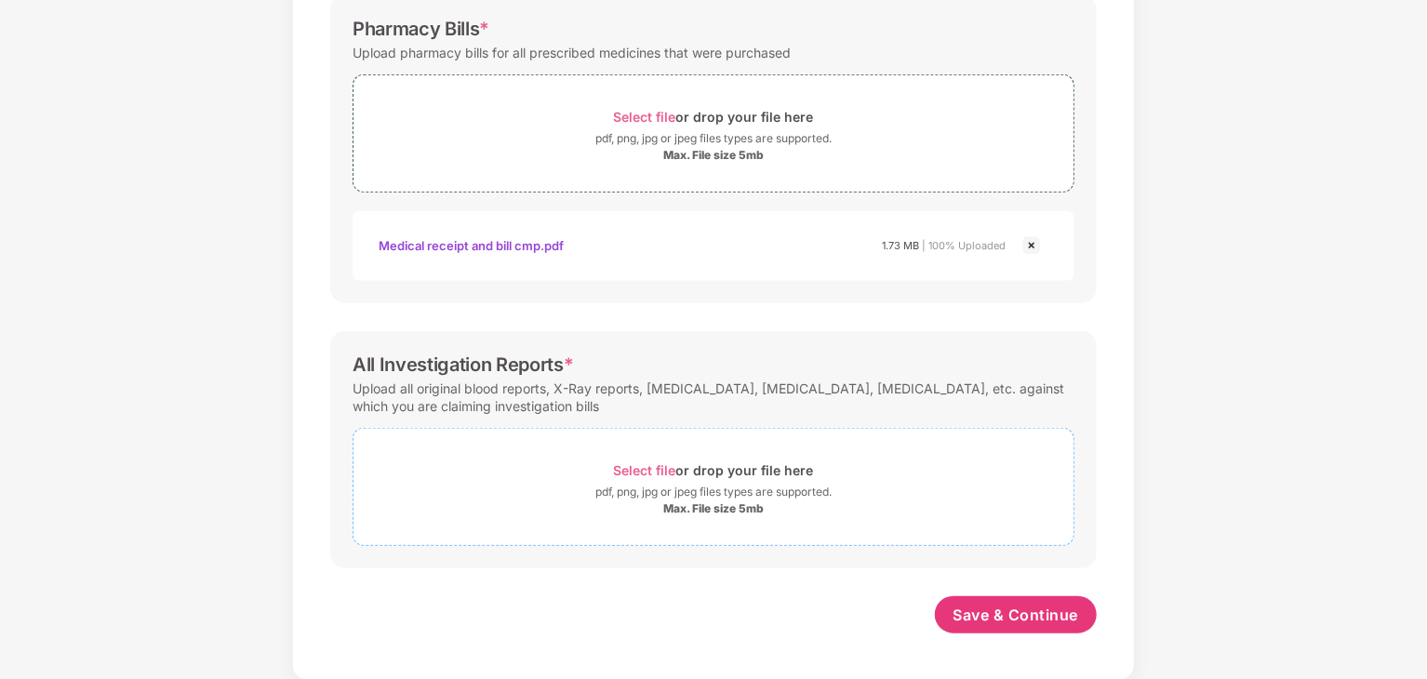
click at [766, 487] on div "pdf, png, jpg or jpeg files types are supported." at bounding box center [713, 492] width 236 height 19
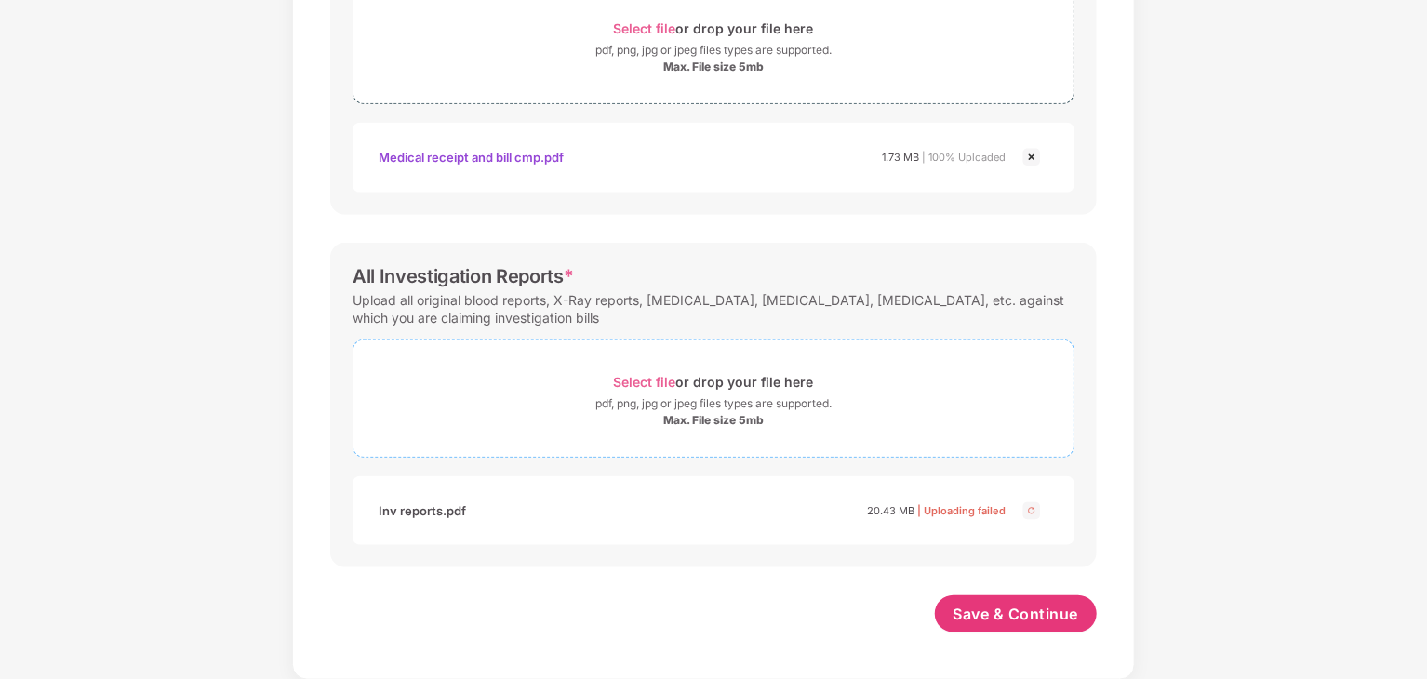
click at [706, 413] on div "Max. File size 5mb" at bounding box center [713, 420] width 100 height 15
click at [1016, 615] on span "Save & Continue" at bounding box center [1016, 614] width 126 height 20
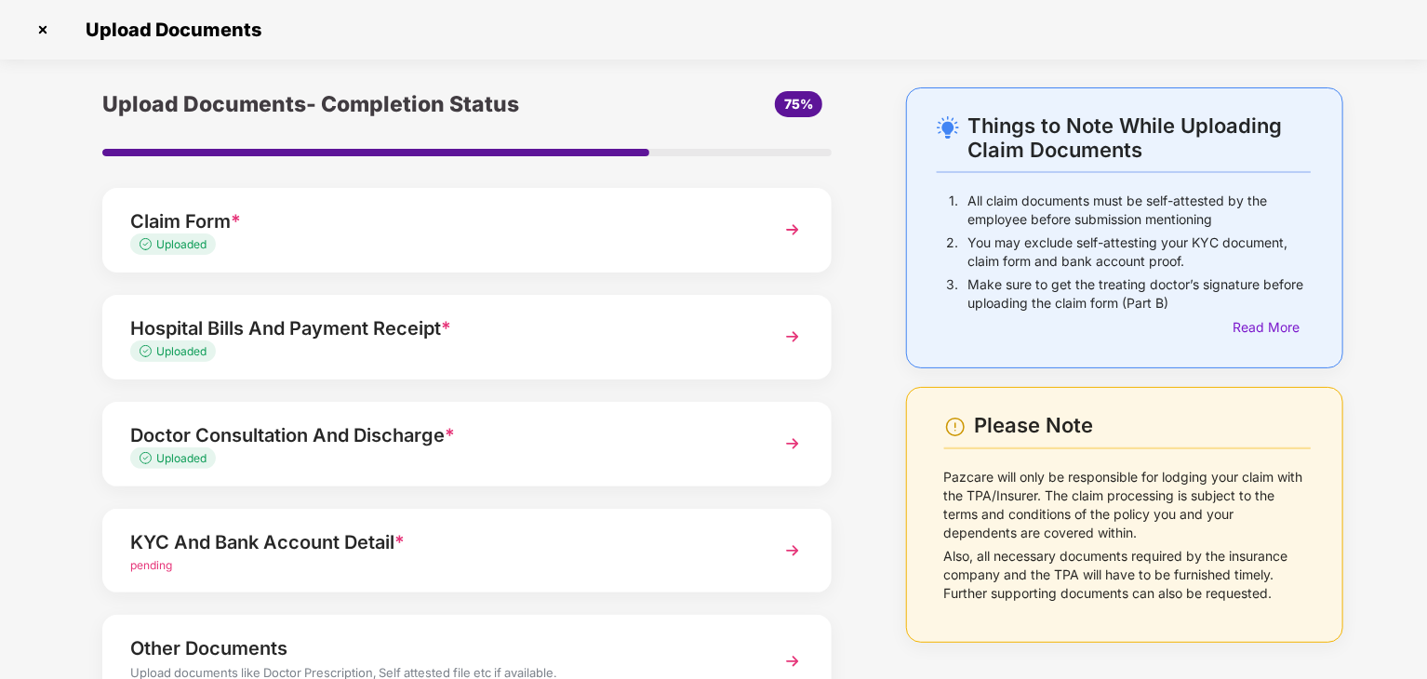
scroll to position [143, 0]
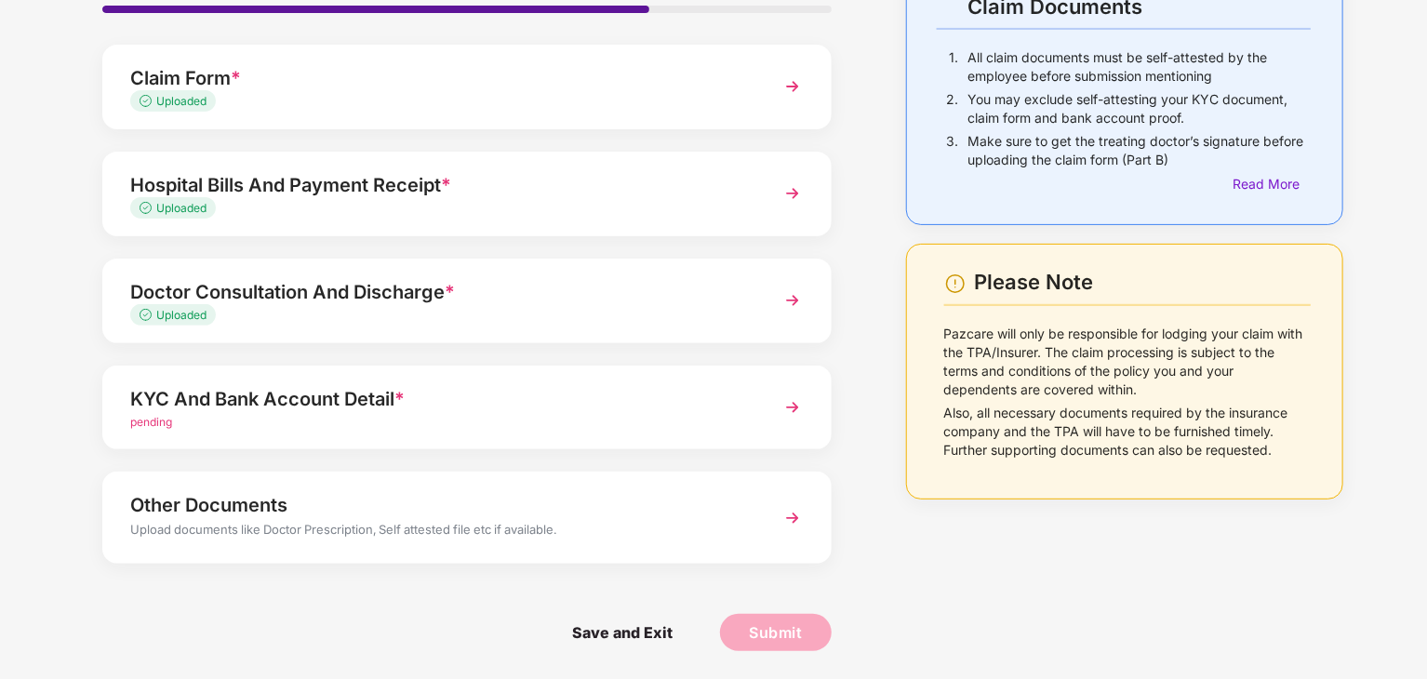
click at [712, 423] on div "pending" at bounding box center [438, 423] width 617 height 18
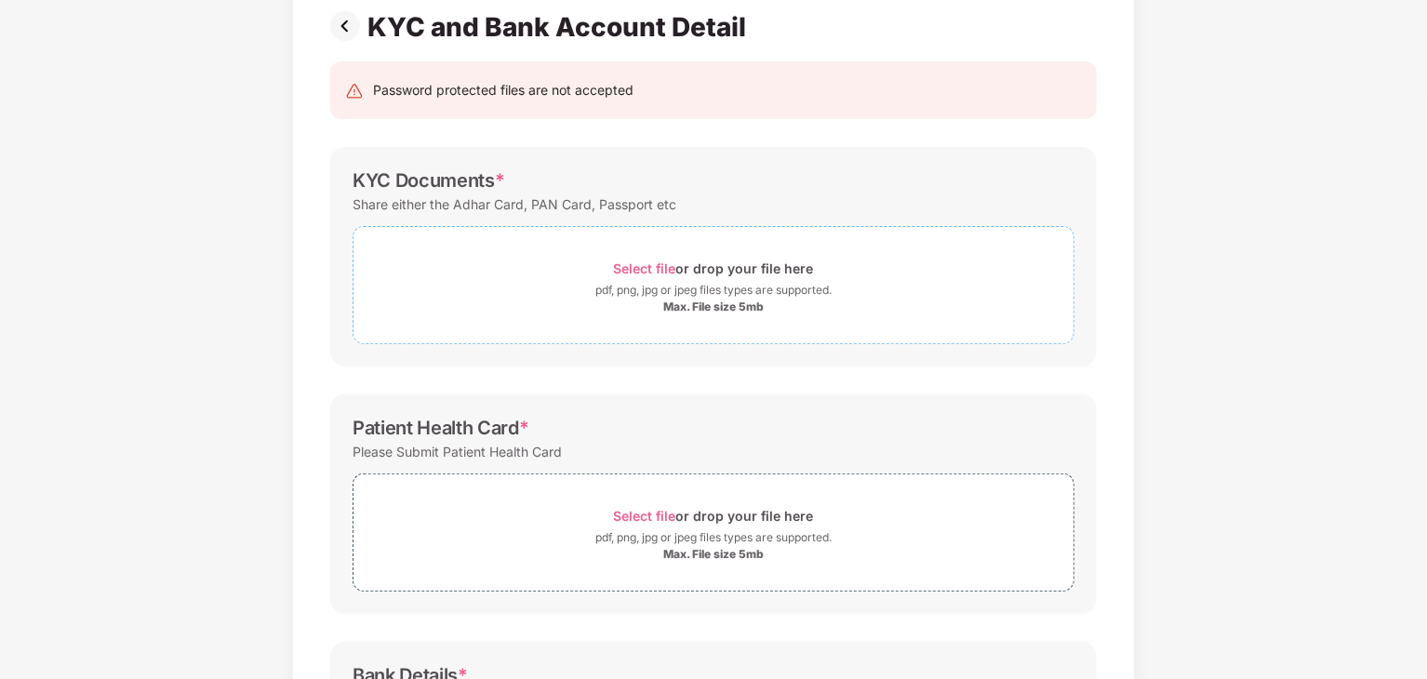
scroll to position [138, 0]
click at [687, 282] on div "pdf, png, jpg or jpeg files types are supported." at bounding box center [713, 291] width 236 height 19
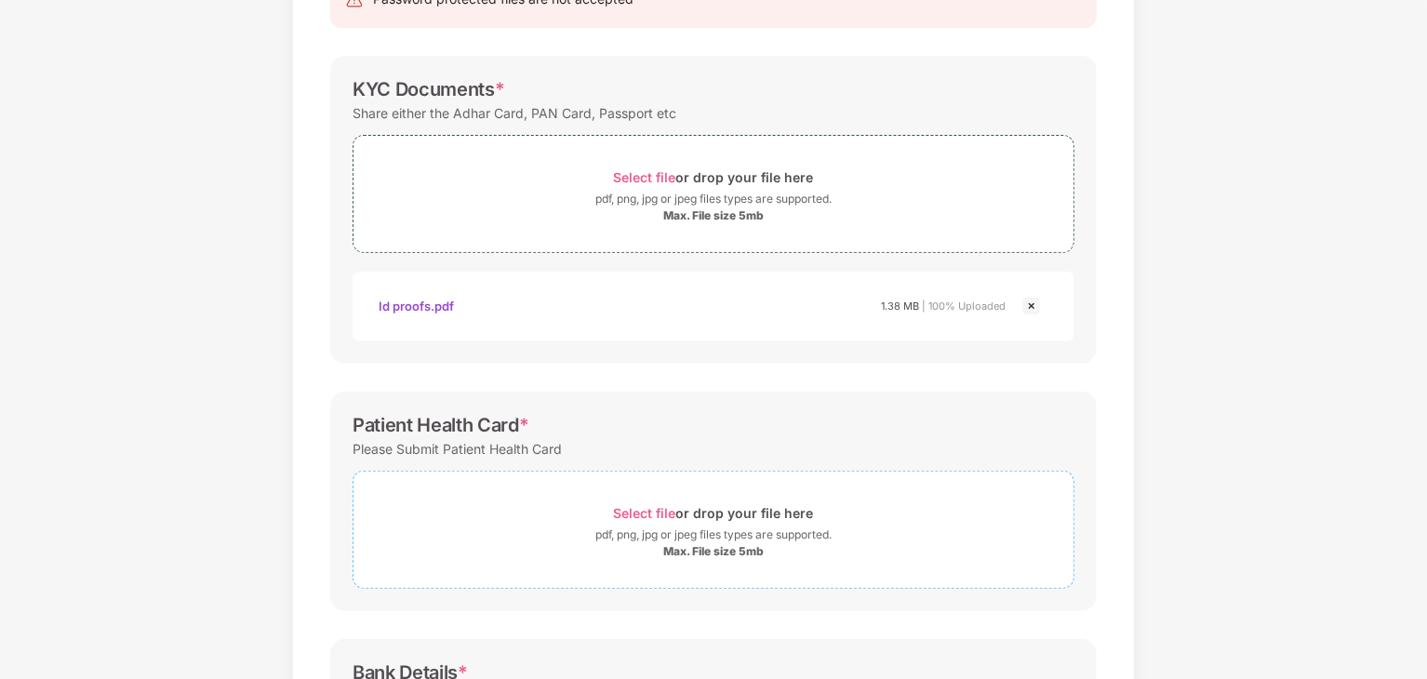
scroll to position [233, 0]
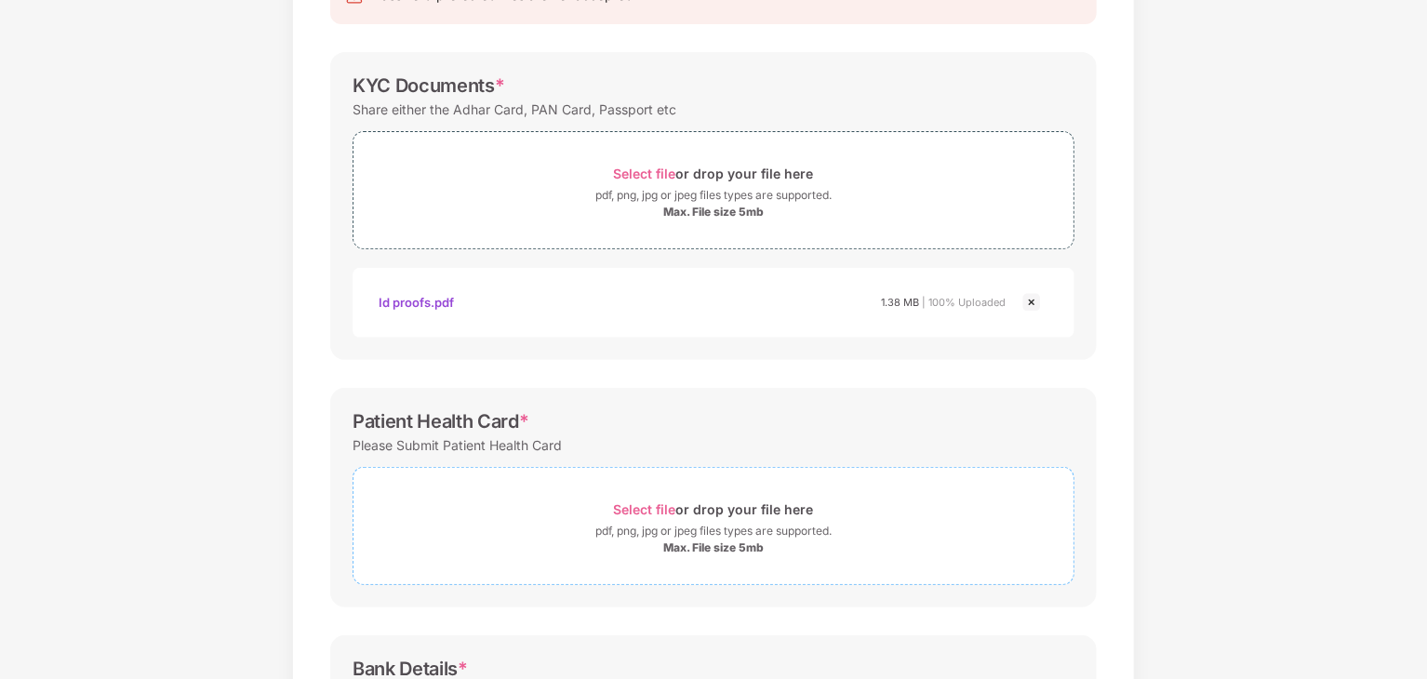
click at [695, 514] on div "Select file or drop your file here" at bounding box center [714, 509] width 200 height 25
click at [707, 513] on div "Select file or drop your file here" at bounding box center [714, 509] width 200 height 25
click at [707, 486] on span "Select file or drop your file here pdf, png, jpg or jpeg files types are suppor…" at bounding box center [713, 526] width 720 height 88
click at [730, 536] on div "pdf, png, jpg or jpeg files types are supported." at bounding box center [713, 531] width 236 height 19
click at [741, 502] on div "Select file or drop your file here" at bounding box center [714, 509] width 200 height 25
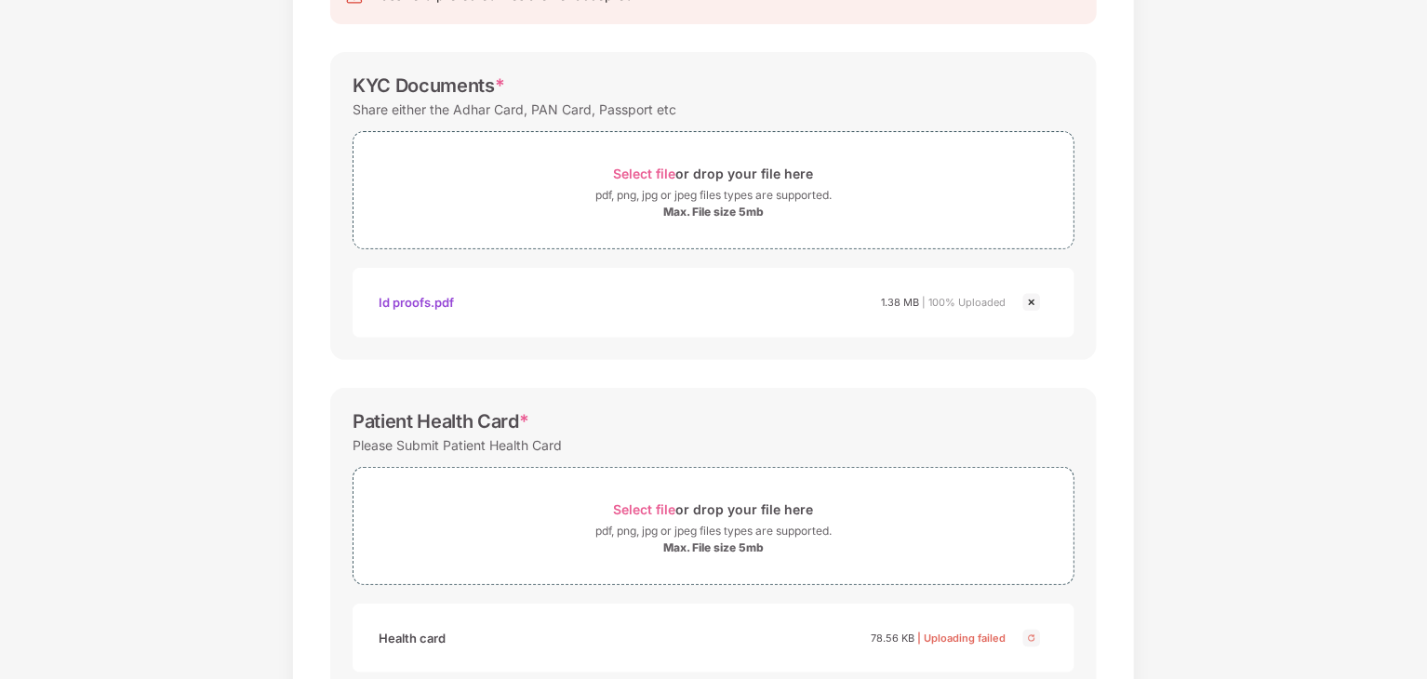
scroll to position [442, 0]
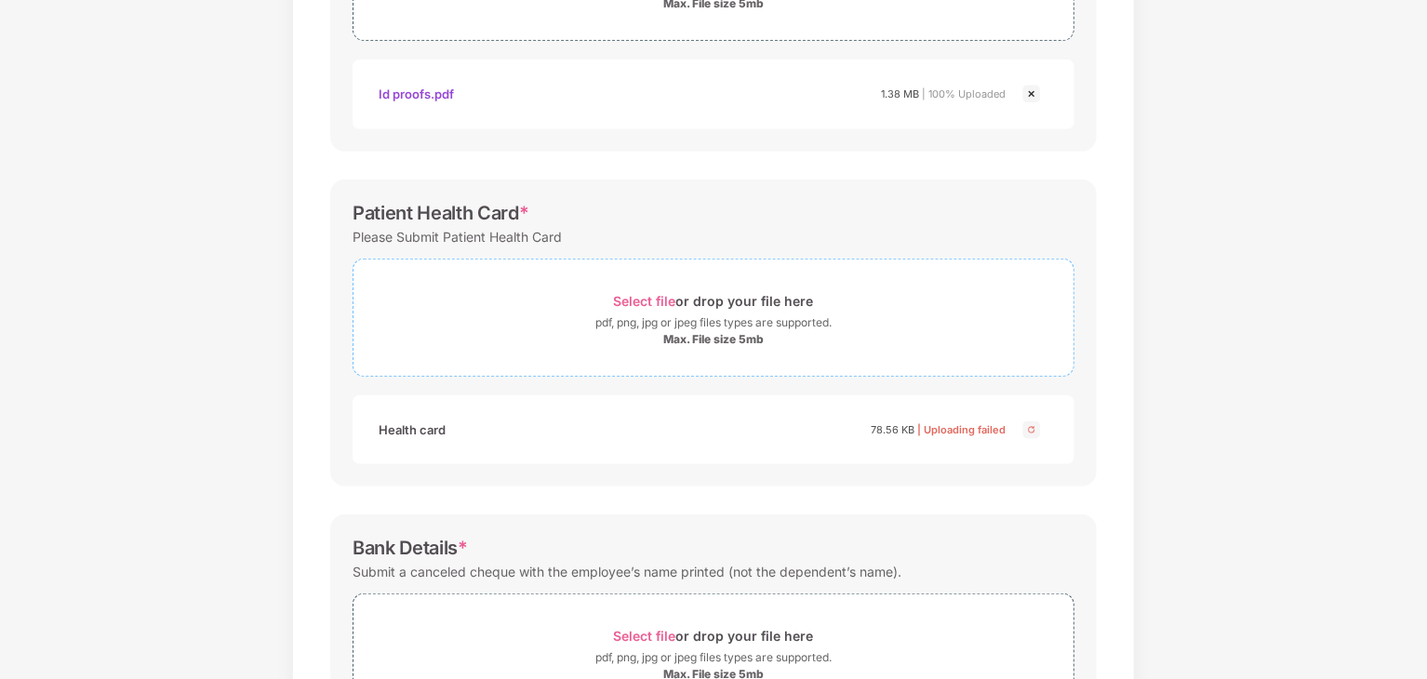
click at [759, 329] on div "pdf, png, jpg or jpeg files types are supported." at bounding box center [713, 322] width 236 height 19
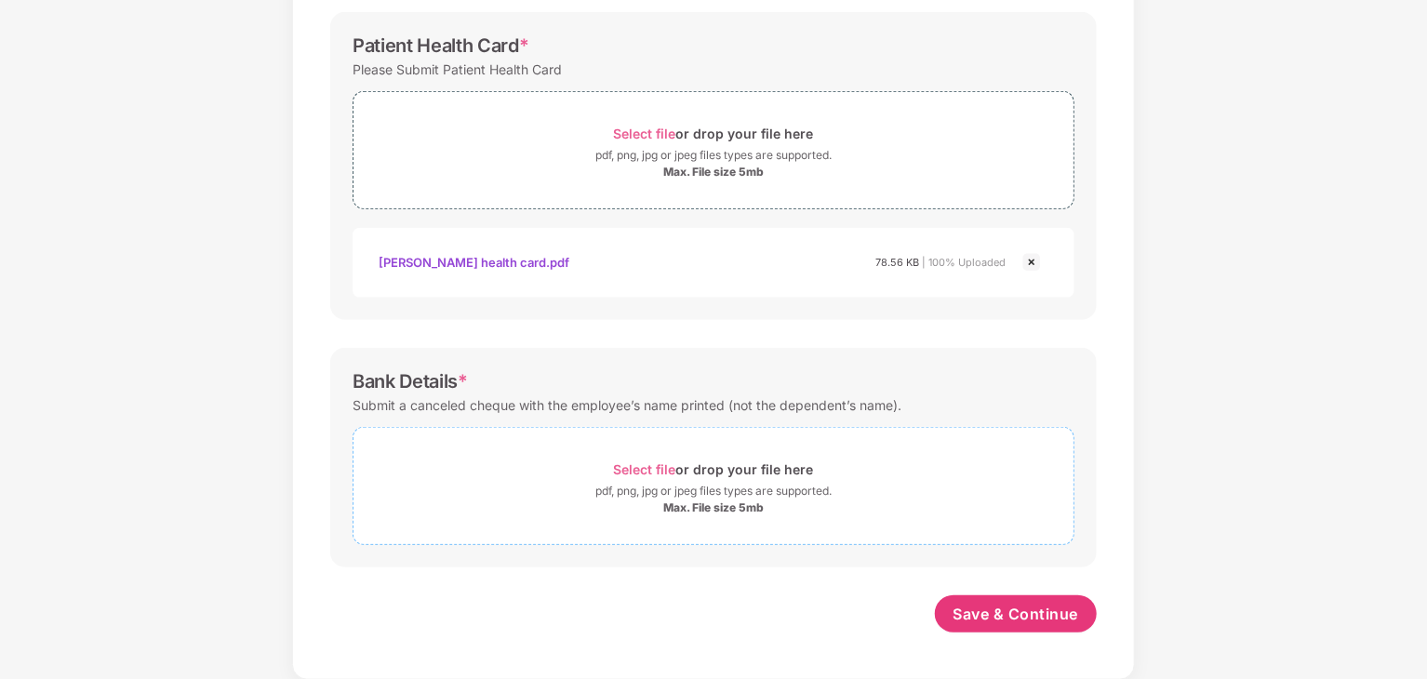
click at [770, 488] on div "pdf, png, jpg or jpeg files types are supported." at bounding box center [713, 491] width 236 height 19
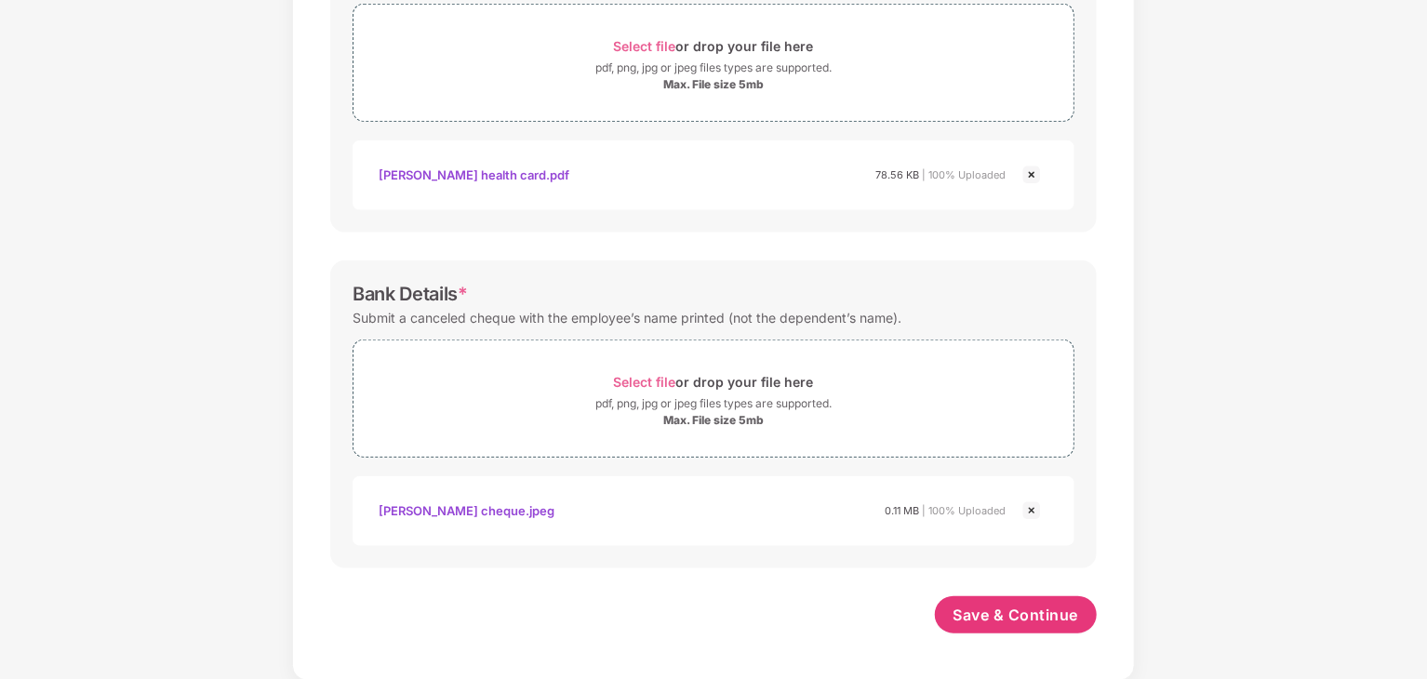
click at [458, 503] on div "Ritesh cheque.jpeg" at bounding box center [467, 511] width 176 height 32
click at [986, 618] on span "Save & Continue" at bounding box center [1016, 614] width 126 height 20
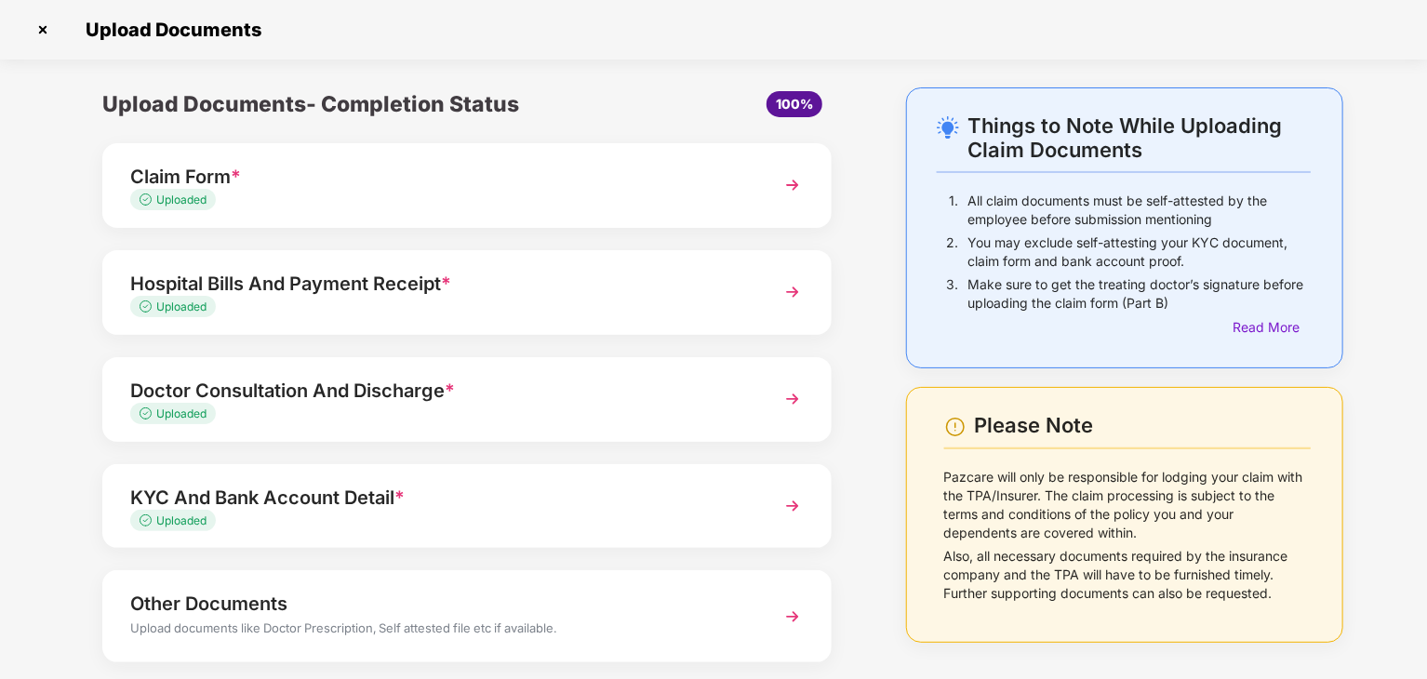
scroll to position [99, 0]
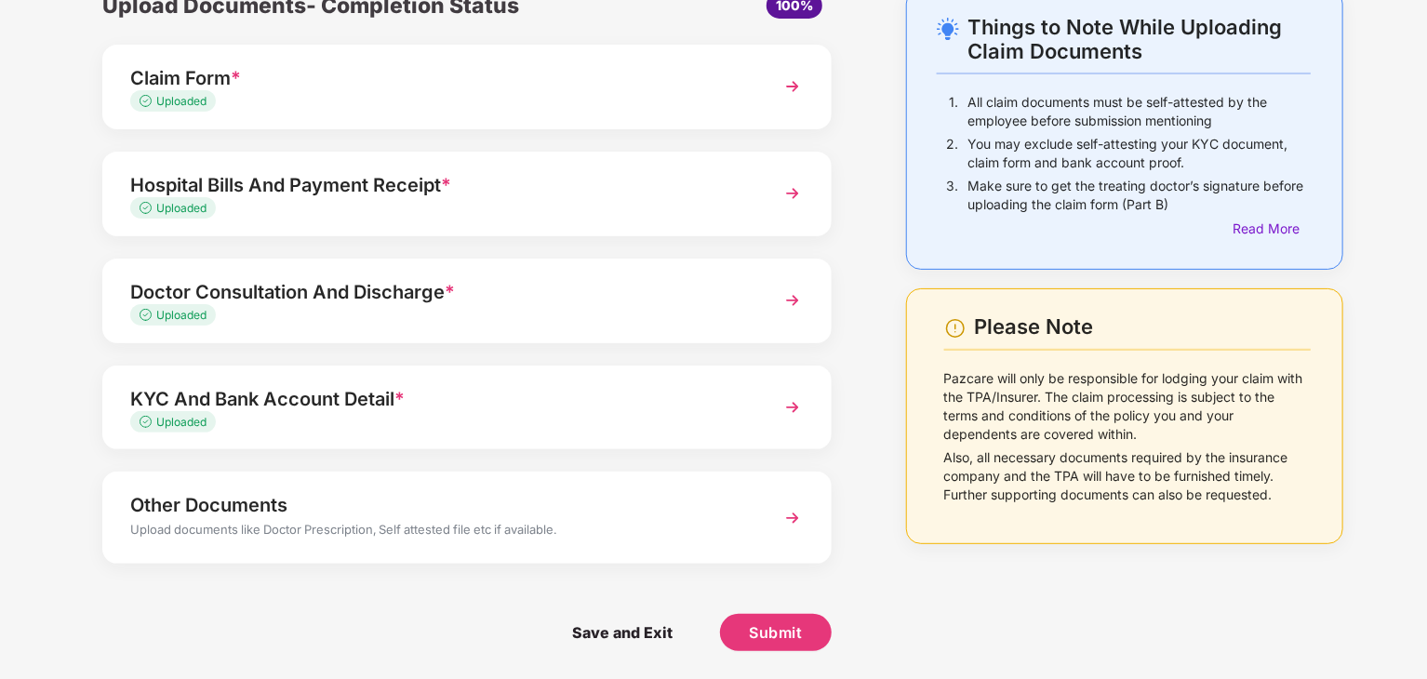
click at [699, 514] on div "Other Documents" at bounding box center [438, 505] width 617 height 30
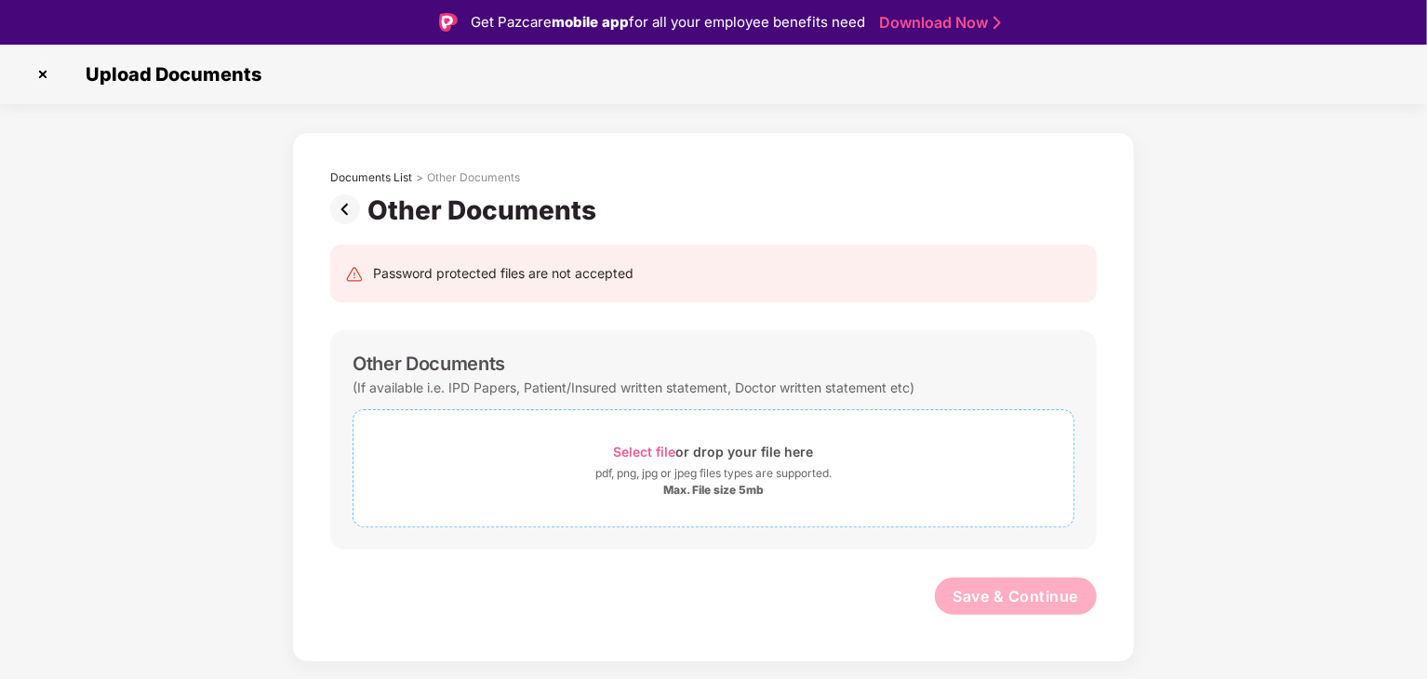
scroll to position [45, 0]
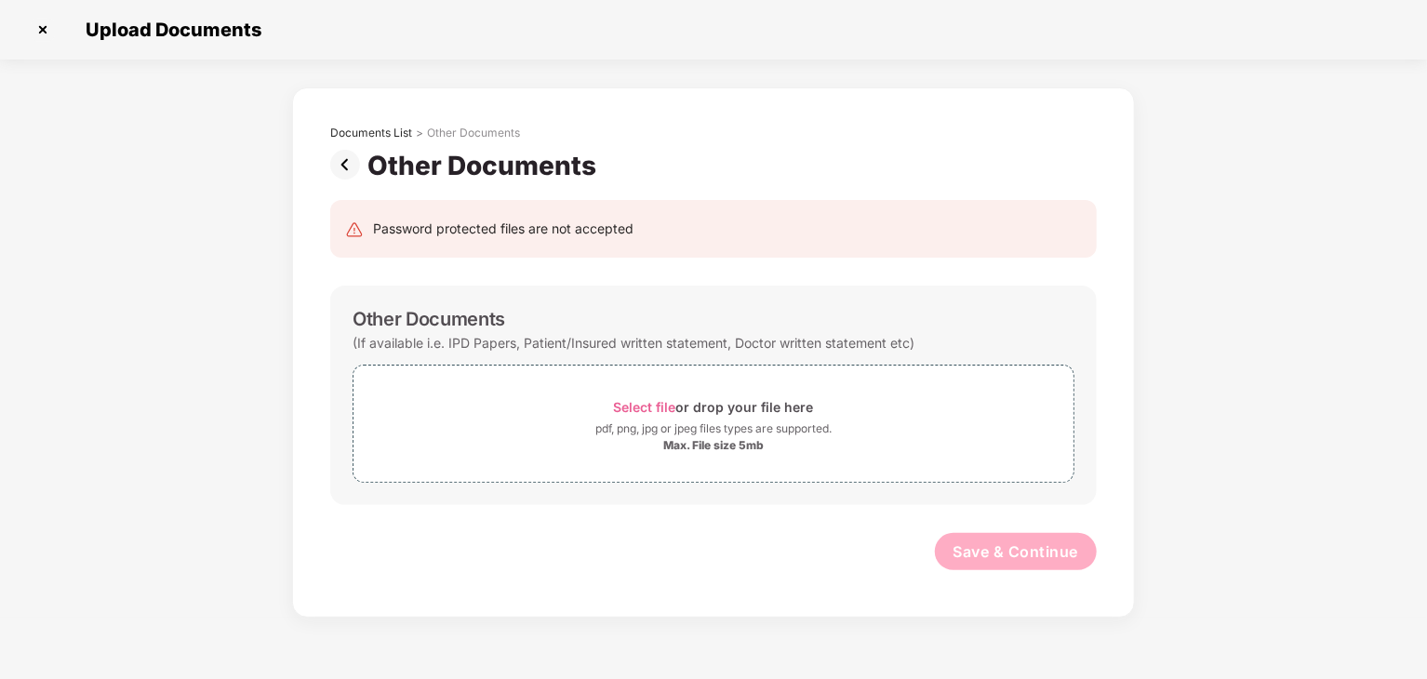
click at [349, 157] on img at bounding box center [348, 165] width 37 height 30
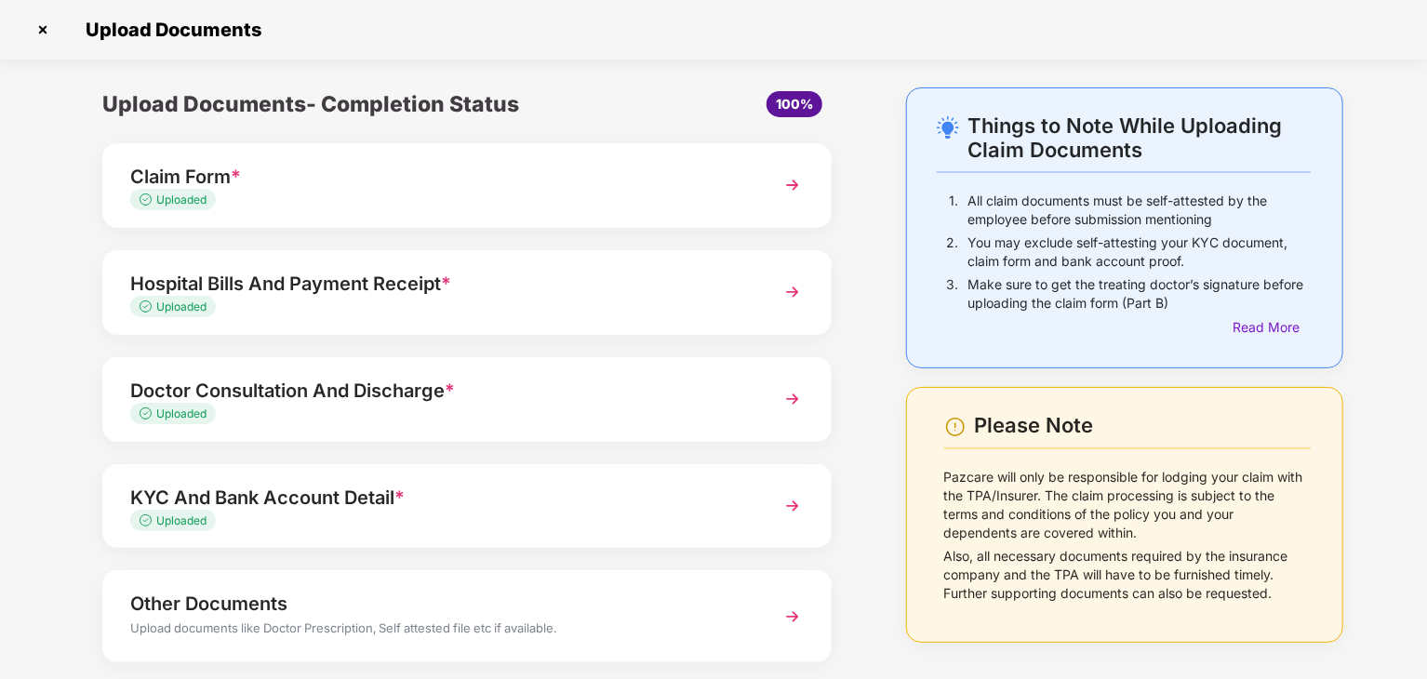
scroll to position [99, 0]
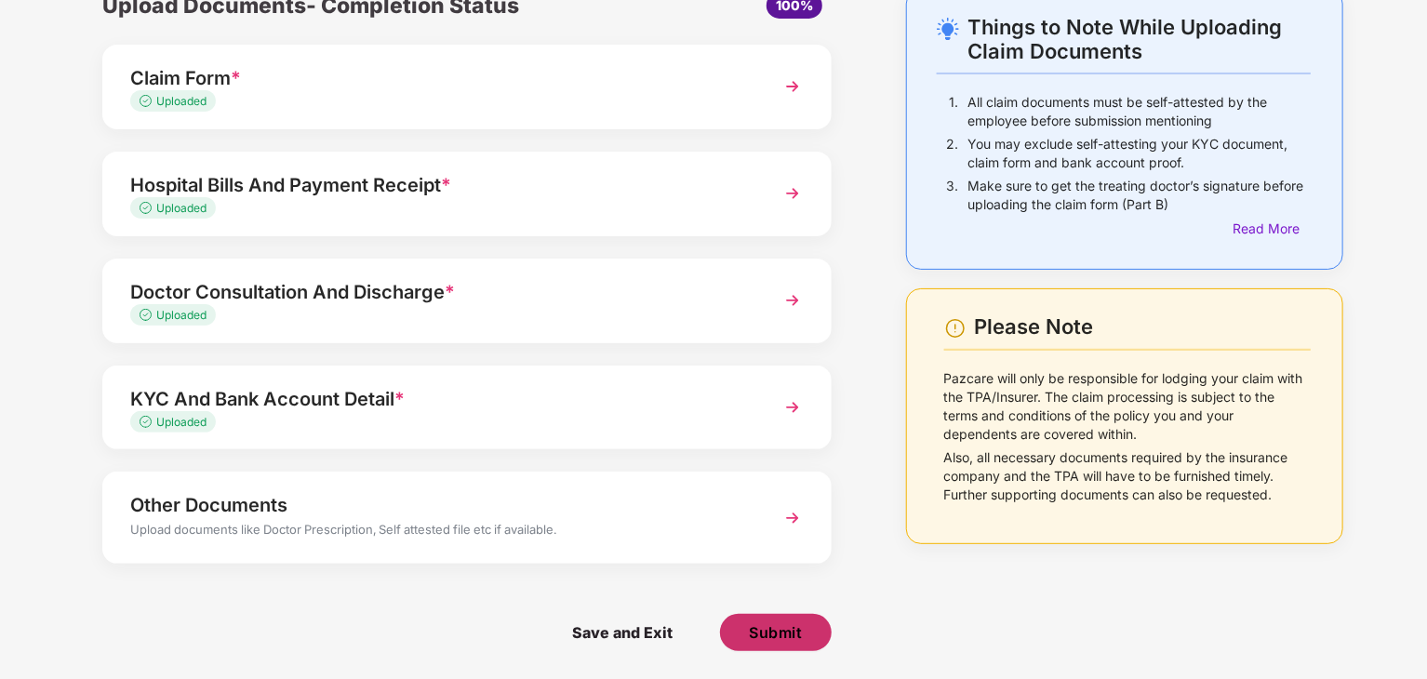
click at [774, 627] on span "Submit" at bounding box center [775, 632] width 53 height 20
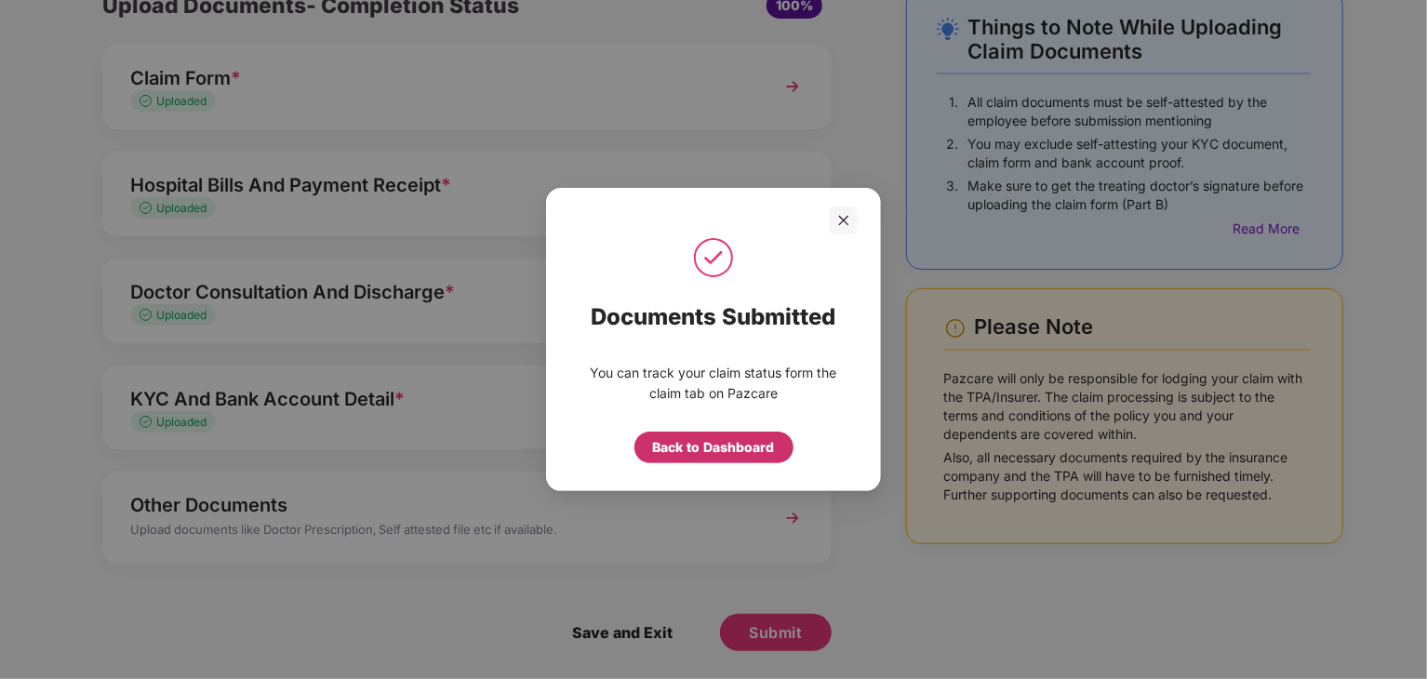
click at [720, 444] on div "Back to Dashboard" at bounding box center [714, 447] width 122 height 20
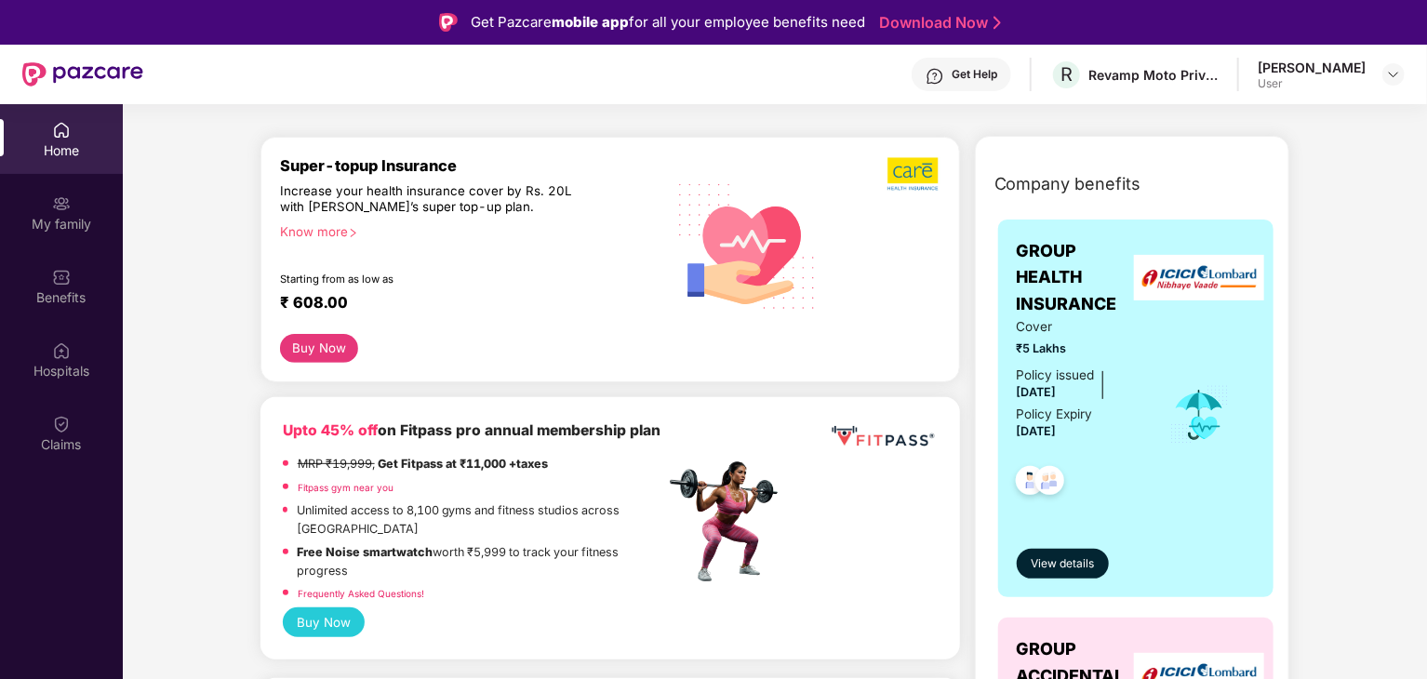
scroll to position [205, 0]
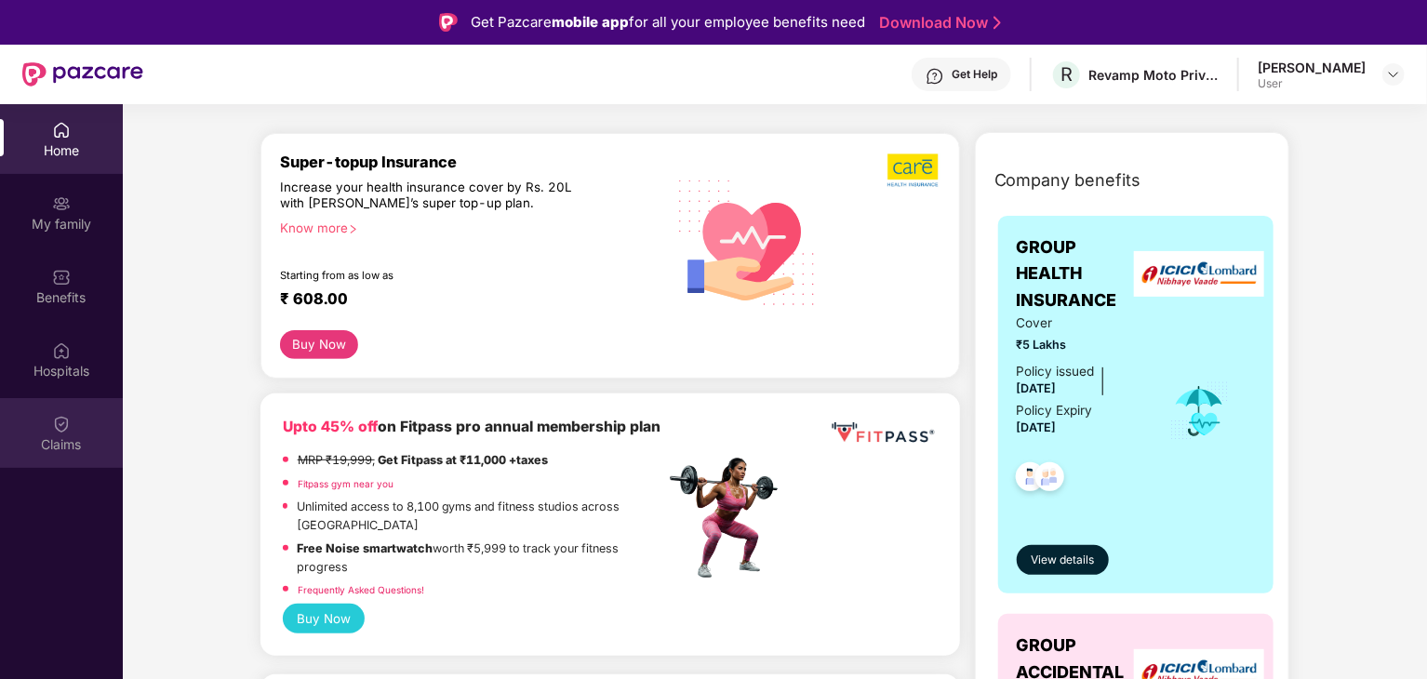
click at [78, 439] on div "Claims" at bounding box center [61, 444] width 123 height 19
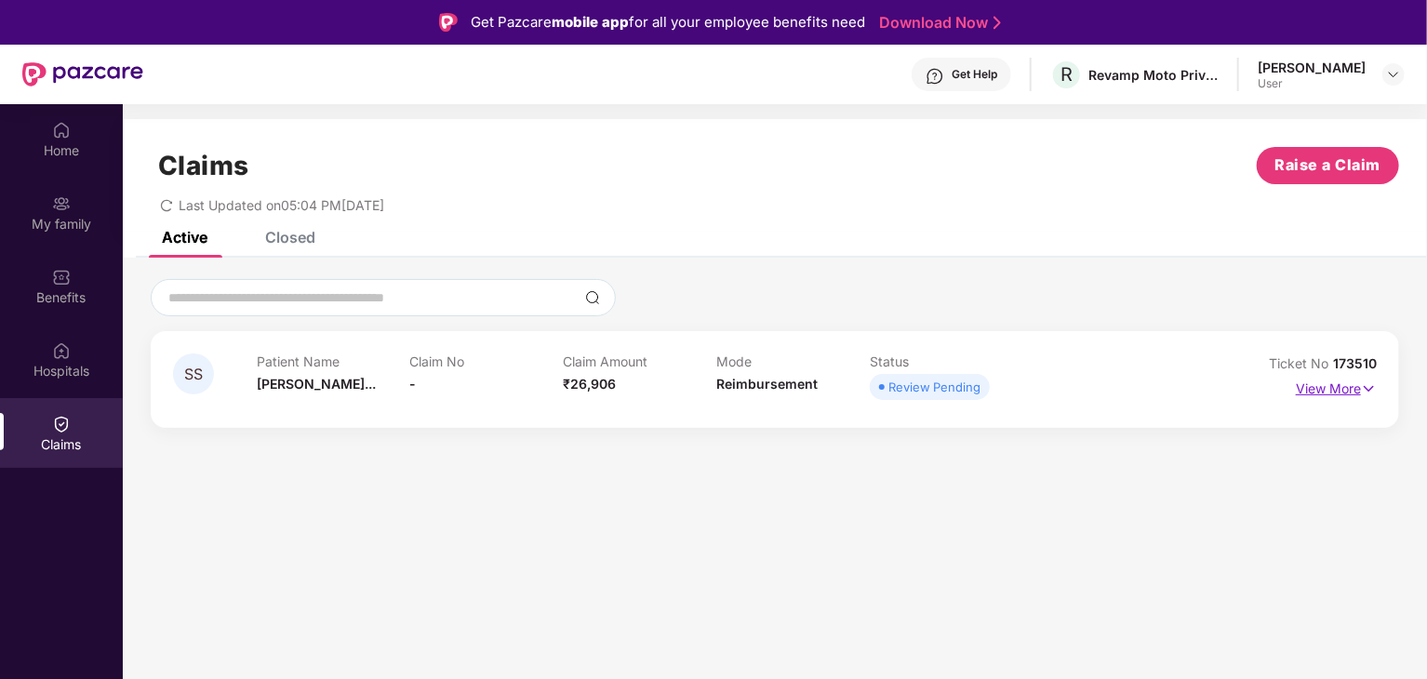
click at [1350, 393] on p "View More" at bounding box center [1335, 386] width 81 height 25
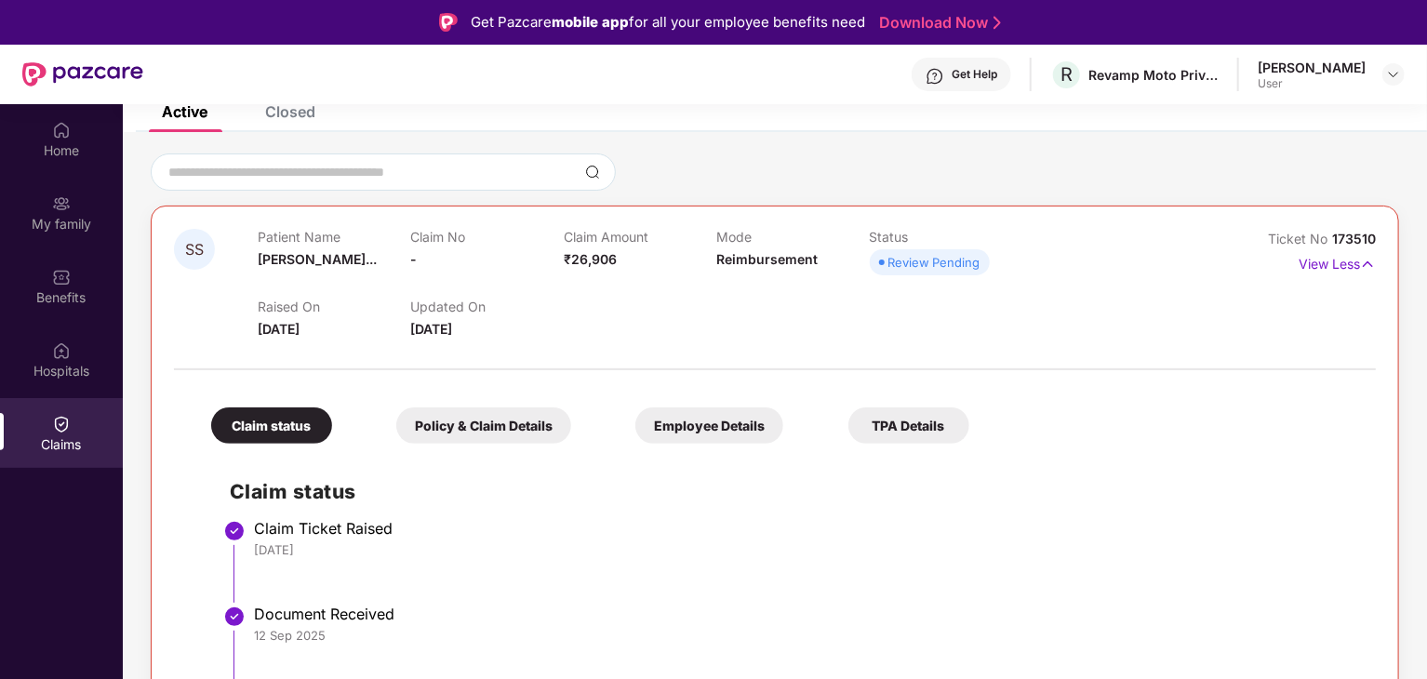
scroll to position [104, 0]
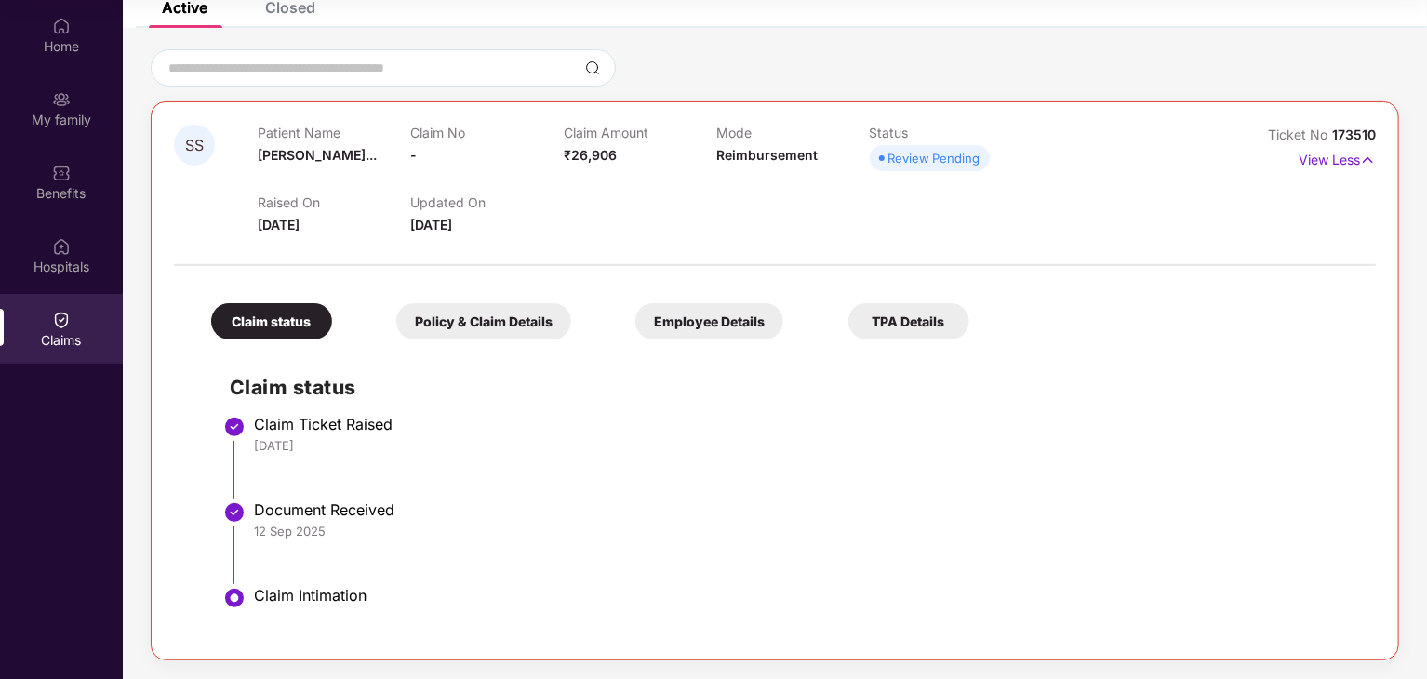
click at [525, 313] on div "Policy & Claim Details" at bounding box center [483, 321] width 175 height 36
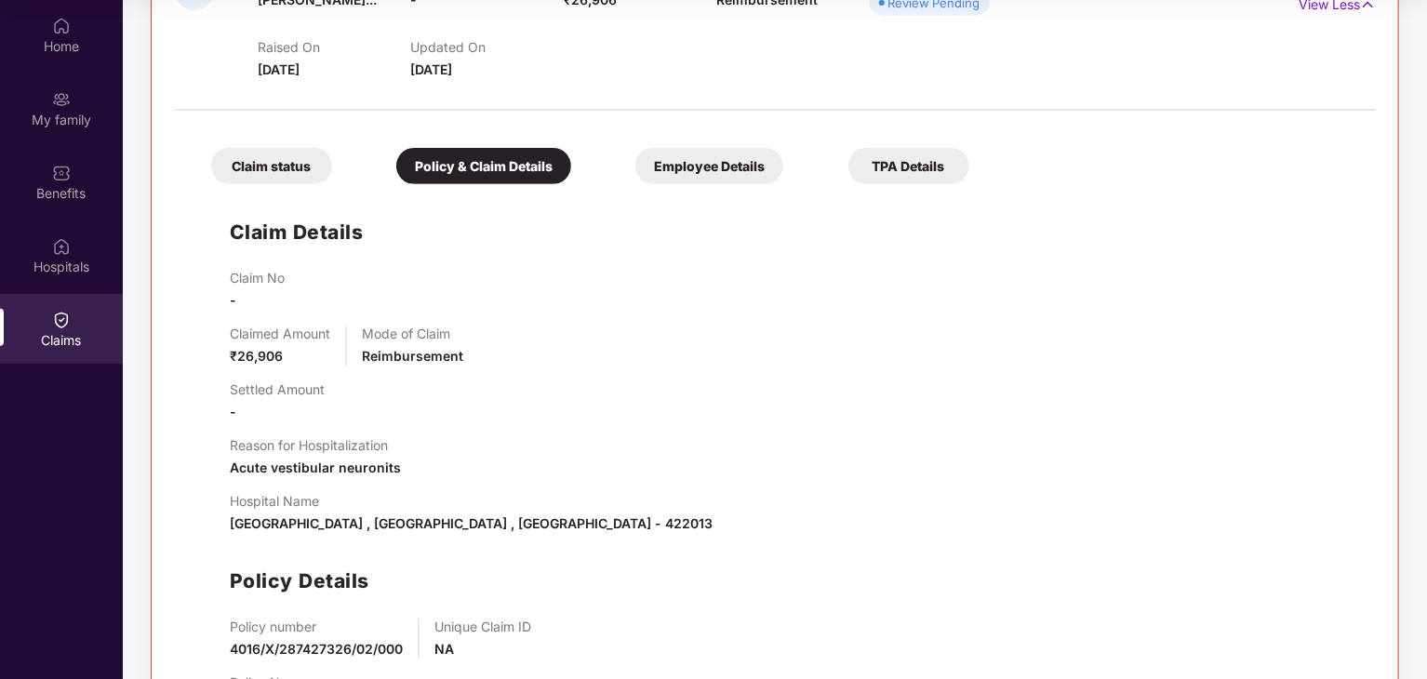
scroll to position [374, 0]
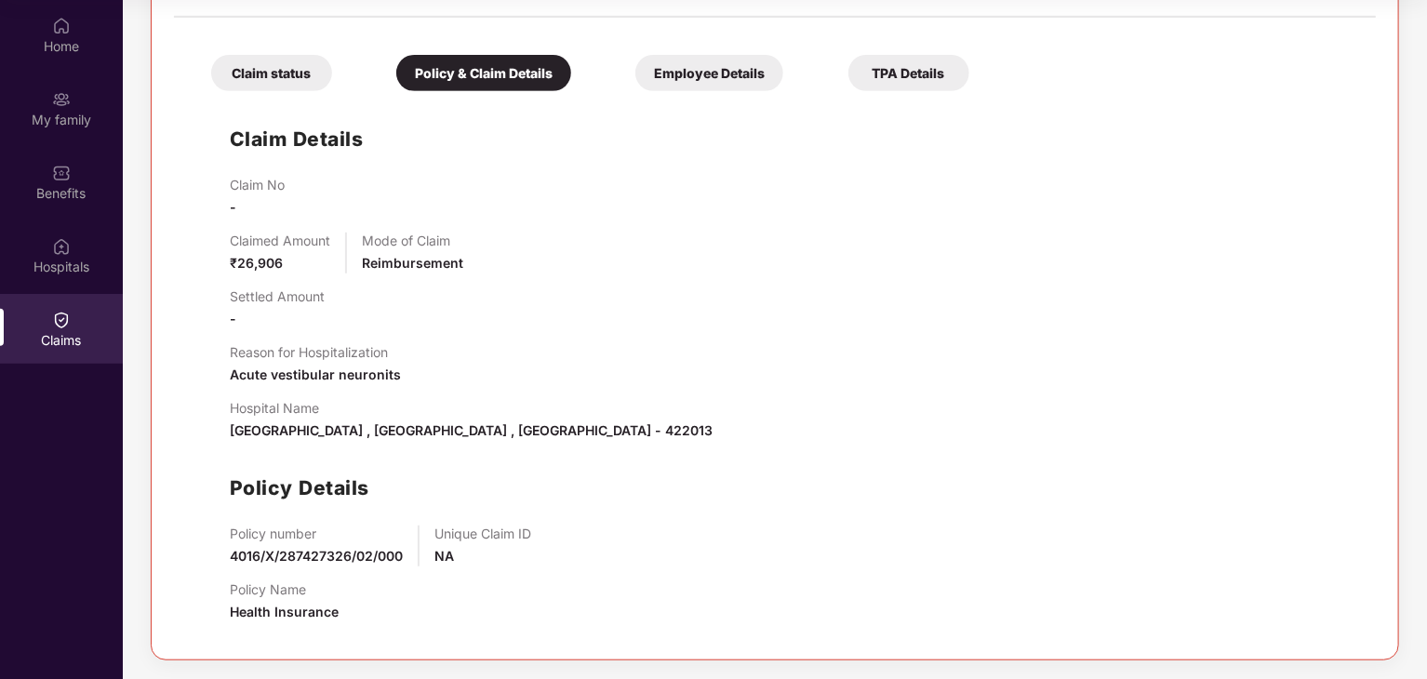
click at [694, 72] on div "Employee Details" at bounding box center [709, 73] width 148 height 36
